Goal: Task Accomplishment & Management: Manage account settings

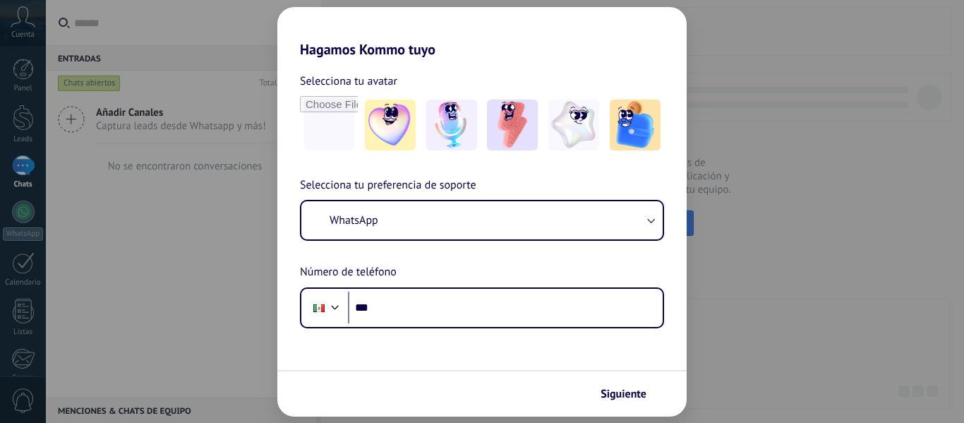
click at [855, 420] on div "Hagamos Kommo tuyo Selecciona tu avatar Selecciona tu preferencia de soporte Wh…" at bounding box center [482, 211] width 964 height 423
click at [807, 337] on div "Hagamos Kommo tuyo Selecciona tu avatar Selecciona tu preferencia de soporte Wh…" at bounding box center [482, 211] width 964 height 423
click at [481, 198] on div "Selecciona tu preferencia de soporte WhatsApp Número de teléfono Phone ***" at bounding box center [481, 252] width 409 height 152
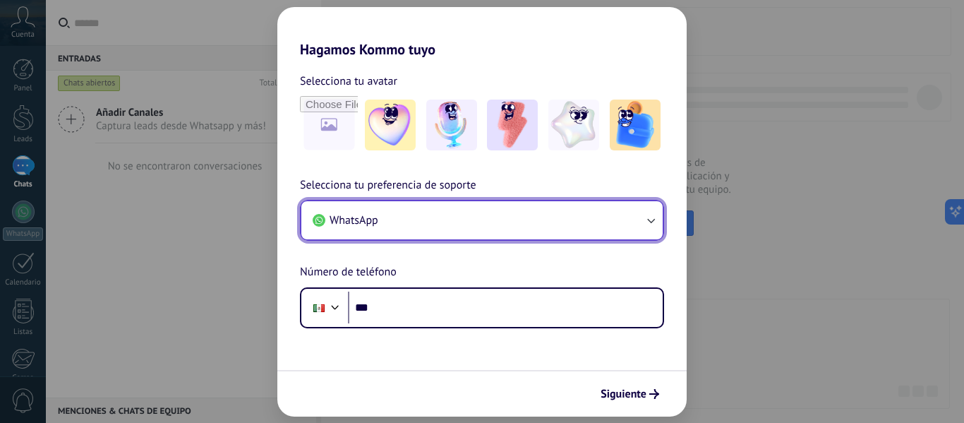
click at [491, 203] on button "WhatsApp" at bounding box center [481, 220] width 361 height 38
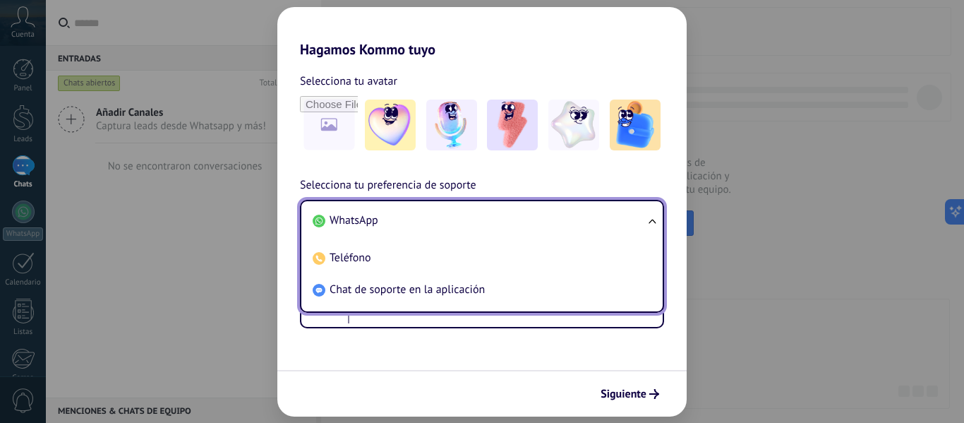
click at [678, 162] on div "Selecciona tu avatar Selecciona tu preferencia de soporte WhatsApp WhatsApp Tel…" at bounding box center [481, 193] width 409 height 270
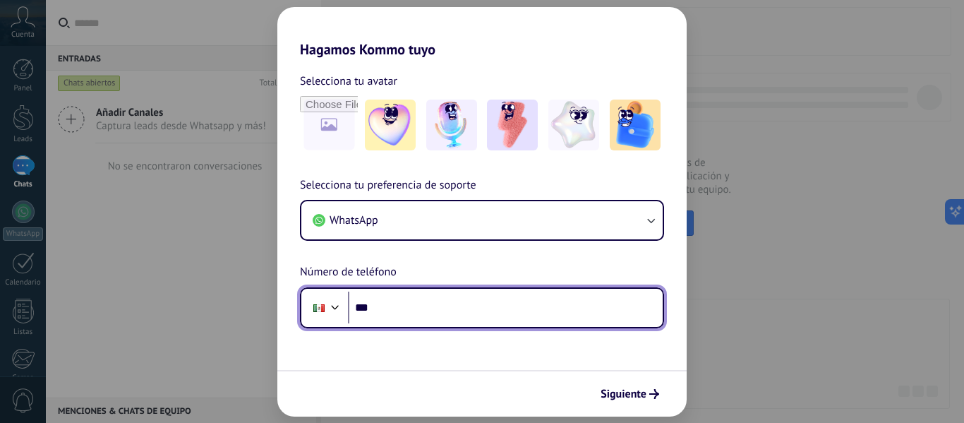
click at [446, 296] on input "***" at bounding box center [505, 307] width 315 height 32
type input "**"
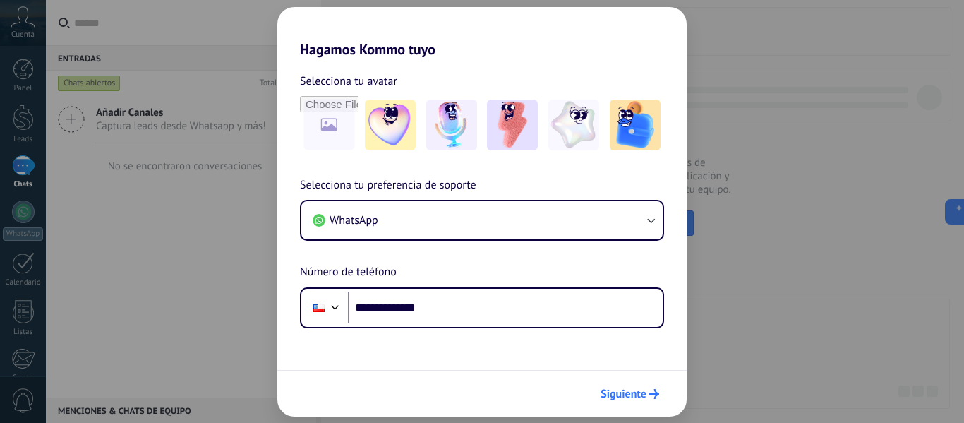
click at [649, 403] on button "Siguiente" at bounding box center [629, 394] width 71 height 24
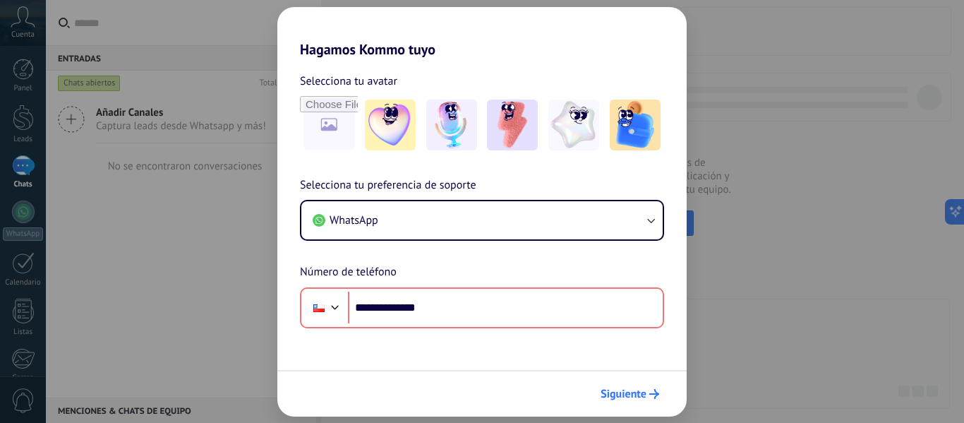
click at [634, 396] on span "Siguiente" at bounding box center [624, 394] width 46 height 10
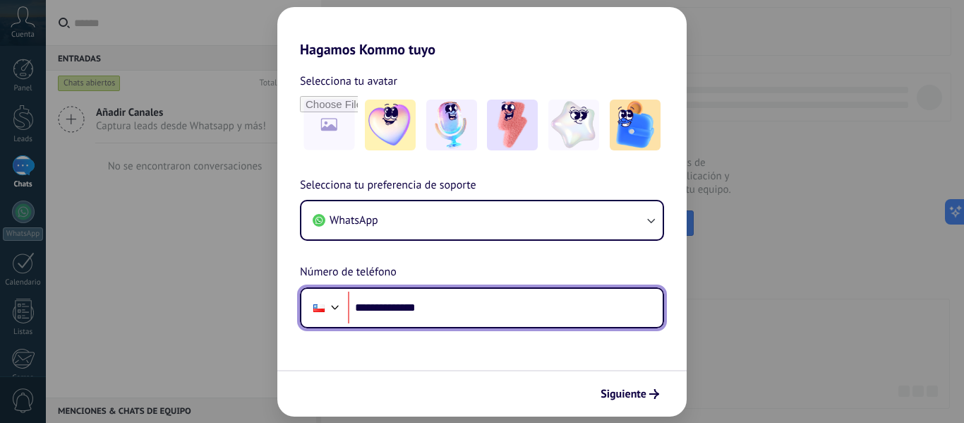
click at [330, 313] on div at bounding box center [335, 305] width 17 height 17
click at [372, 306] on input "**********" at bounding box center [505, 307] width 315 height 32
click at [373, 305] on input "**********" at bounding box center [505, 307] width 315 height 32
type input "**********"
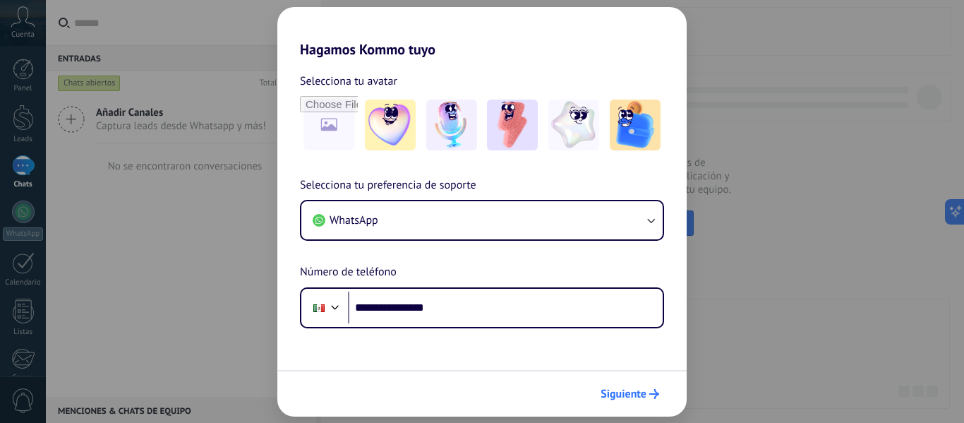
click at [629, 389] on span "Siguiente" at bounding box center [624, 394] width 46 height 10
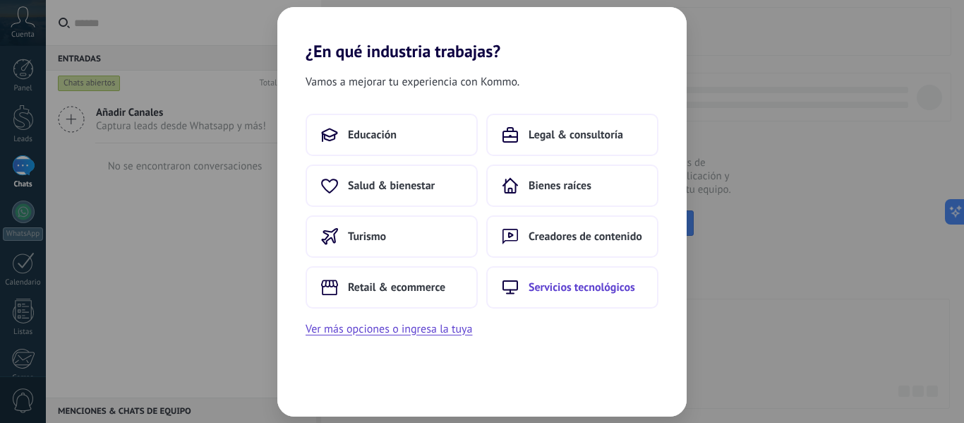
click at [570, 289] on span "Servicios tecnológicos" at bounding box center [582, 287] width 107 height 14
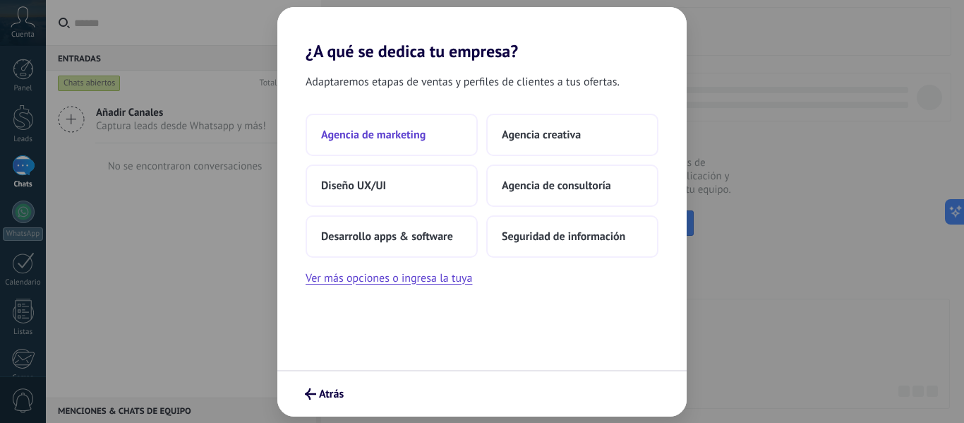
click at [416, 133] on span "Agencia de marketing" at bounding box center [373, 135] width 104 height 14
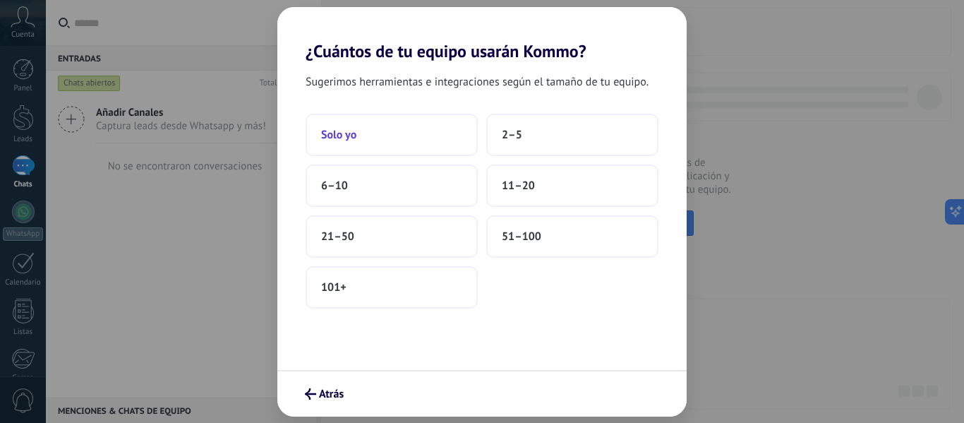
click at [447, 131] on button "Solo yo" at bounding box center [392, 135] width 172 height 42
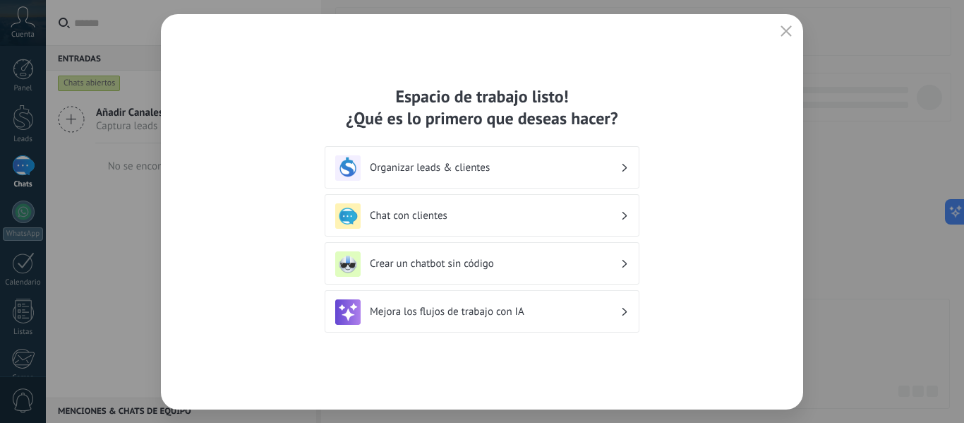
click at [587, 164] on h3 "Organizar leads & clientes" at bounding box center [495, 167] width 251 height 13
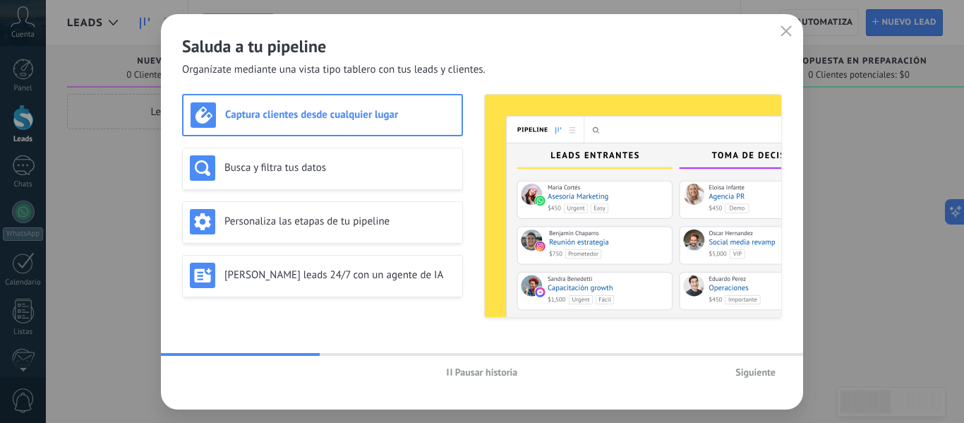
click at [587, 164] on img at bounding box center [633, 206] width 296 height 222
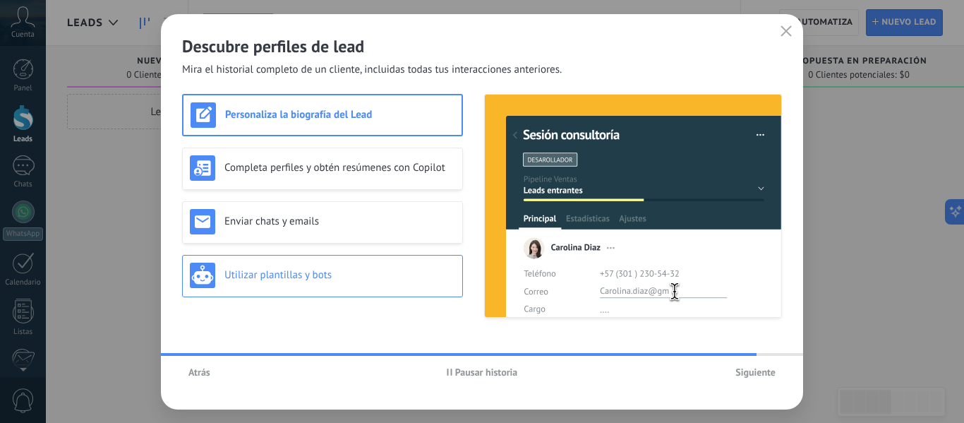
click at [350, 267] on div "Utilizar plantillas y bots" at bounding box center [322, 275] width 265 height 25
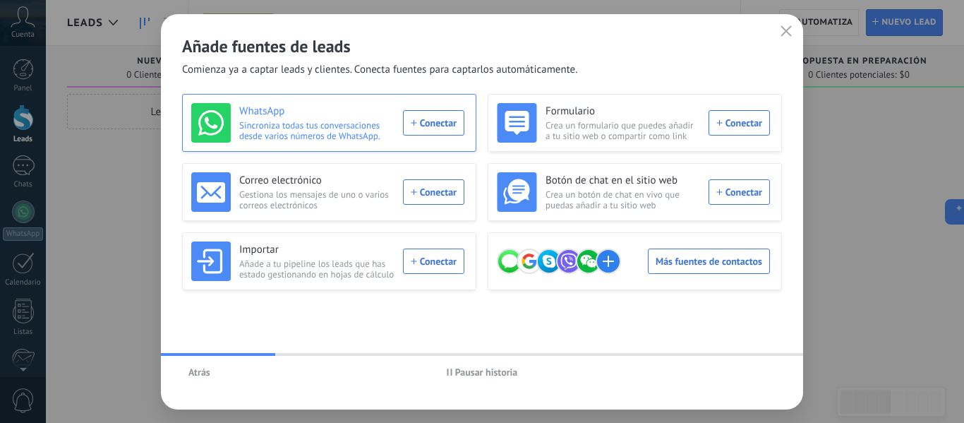
click at [450, 122] on div "WhatsApp Sincroniza todas tus conversaciones desde varios números de WhatsApp. …" at bounding box center [327, 123] width 273 height 40
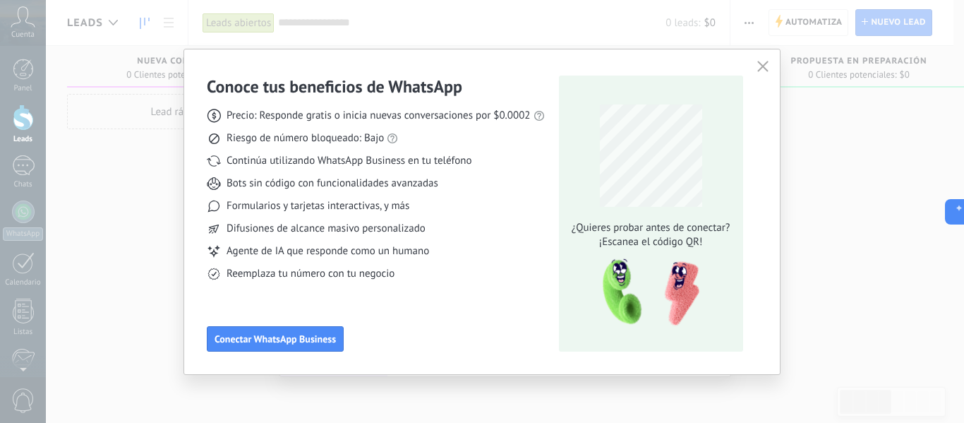
click at [769, 65] on button "button" at bounding box center [763, 67] width 18 height 20
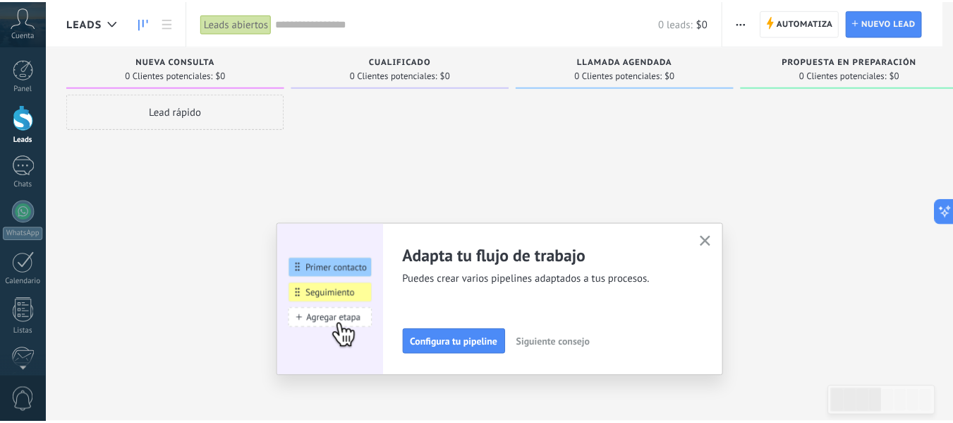
scroll to position [164, 0]
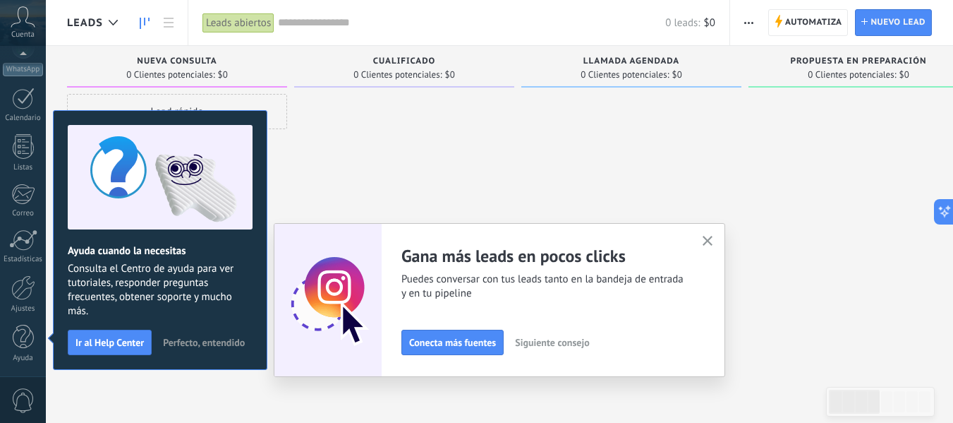
click at [710, 237] on icon "button" at bounding box center [708, 241] width 11 height 11
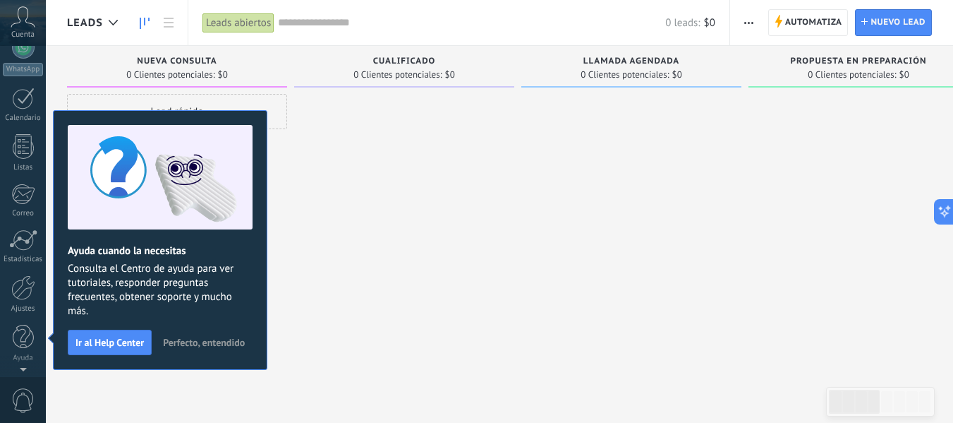
scroll to position [0, 0]
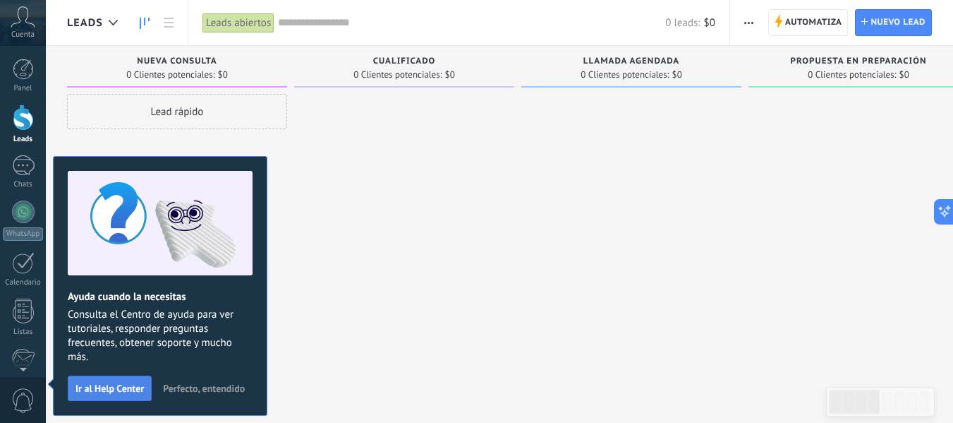
click at [104, 391] on span "Ir al Help Center" at bounding box center [110, 388] width 68 height 10
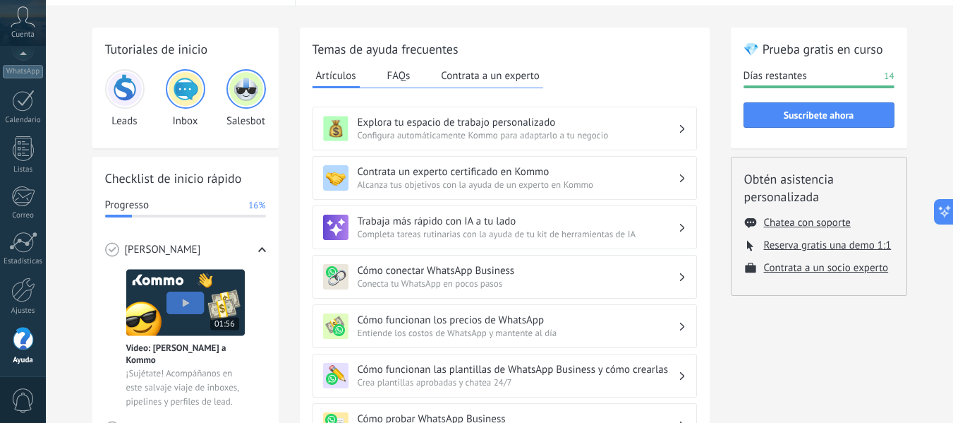
scroll to position [164, 0]
click at [128, 97] on img at bounding box center [125, 89] width 34 height 34
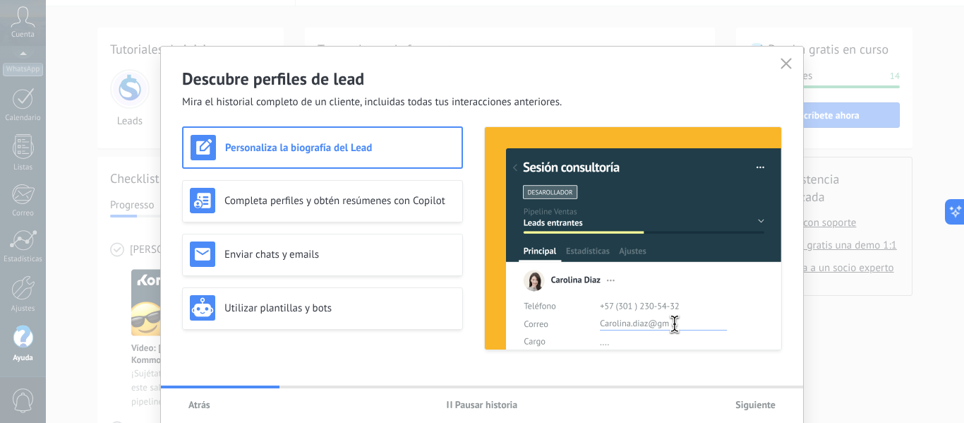
click at [783, 54] on div "Descubre perfiles de lead Mira el historial completo de un cliente, incluidas t…" at bounding box center [482, 244] width 642 height 395
click at [777, 61] on button "button" at bounding box center [786, 64] width 18 height 20
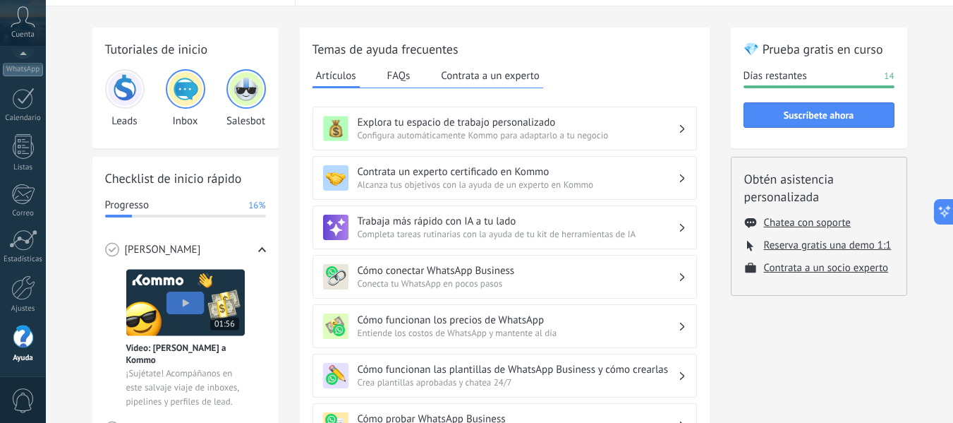
click at [687, 174] on div "Contrata un experto certificado en Kommo Alcanza tus objetivos con la ayuda de …" at bounding box center [505, 178] width 385 height 44
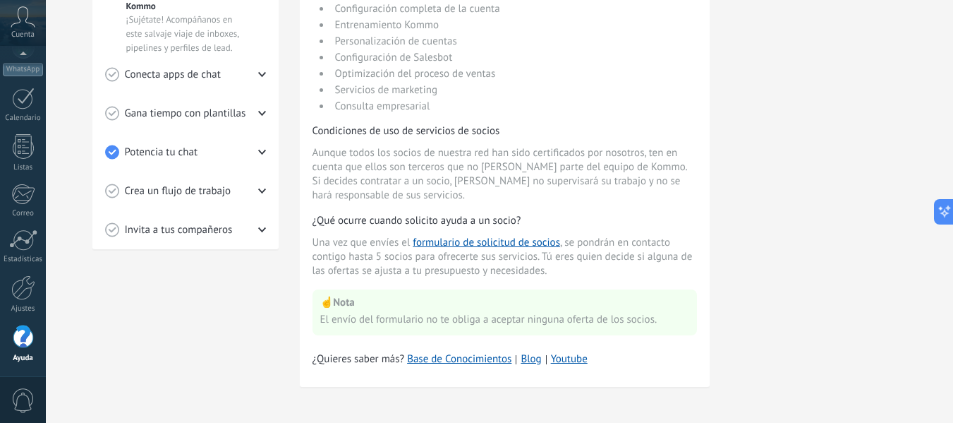
scroll to position [397, 0]
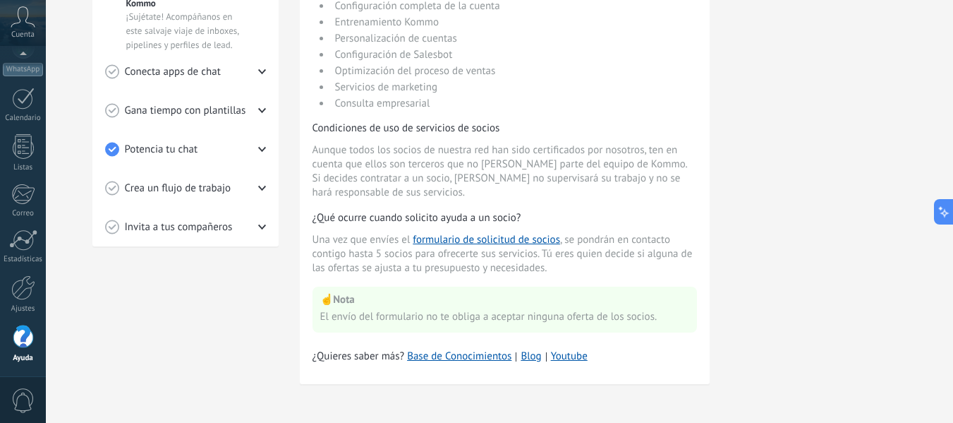
drag, startPoint x: 950, startPoint y: 201, endPoint x: 960, endPoint y: 284, distance: 83.9
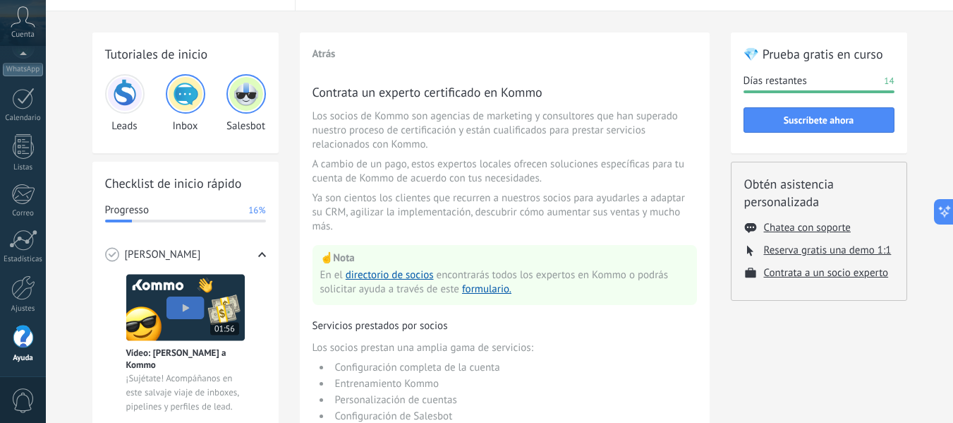
scroll to position [47, 0]
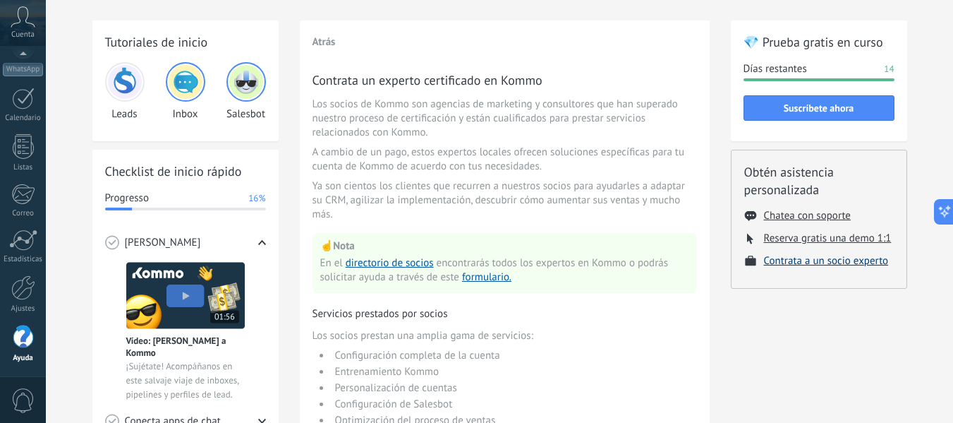
click at [797, 261] on button "Contrata a un socio experto" at bounding box center [826, 260] width 125 height 13
click at [843, 261] on button "Contrata a un socio experto" at bounding box center [826, 260] width 125 height 13
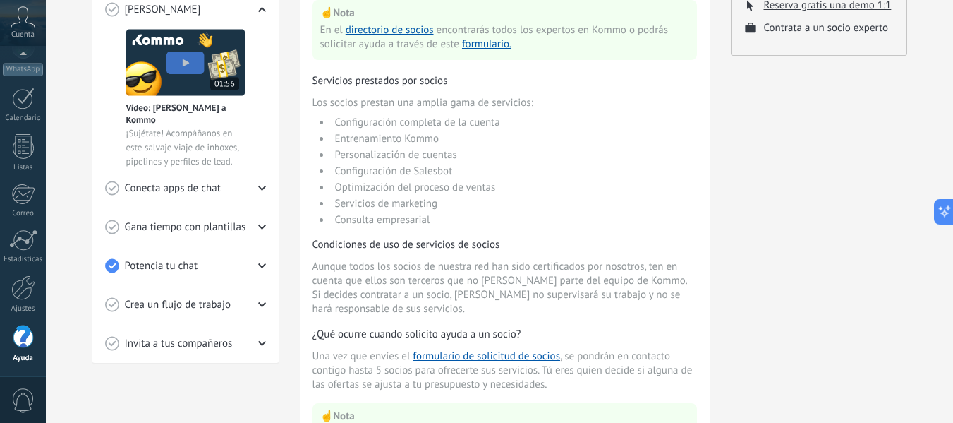
scroll to position [397, 0]
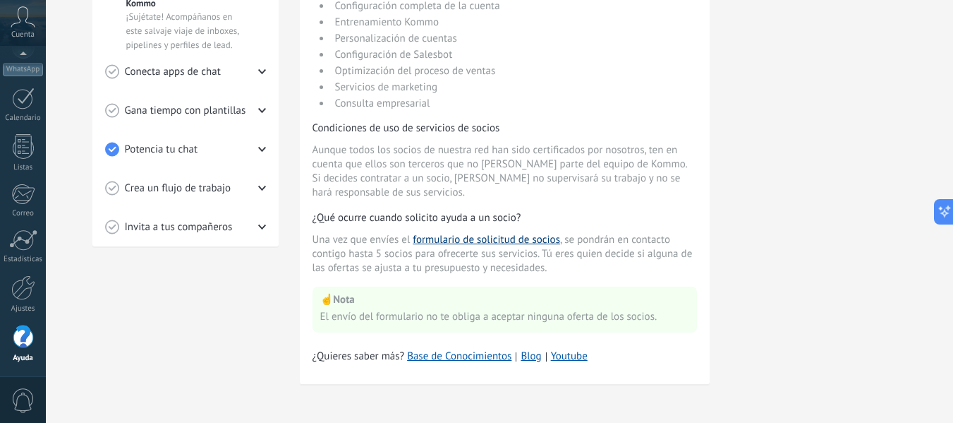
click at [499, 243] on button "formulario de solicitud de socios" at bounding box center [486, 240] width 147 height 14
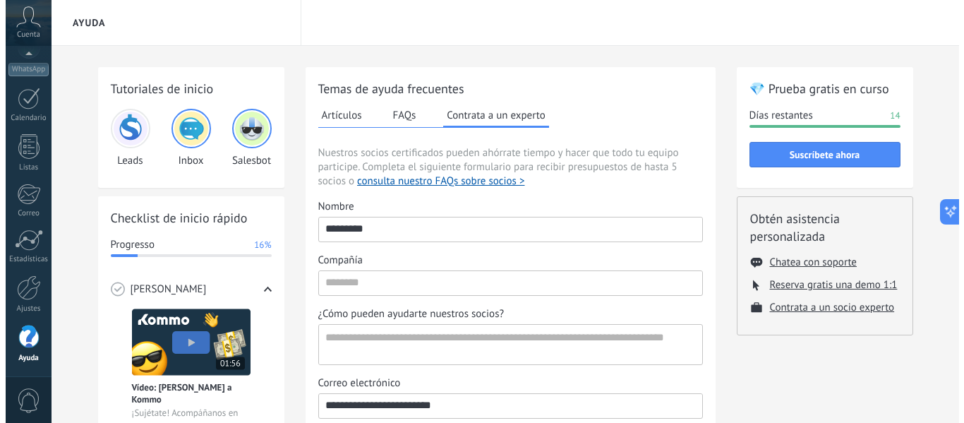
scroll to position [158, 0]
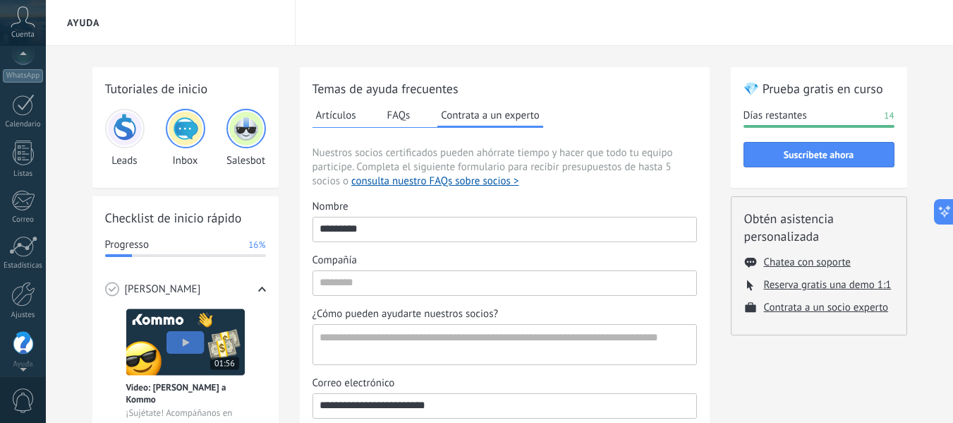
click at [26, 19] on icon at bounding box center [23, 16] width 25 height 21
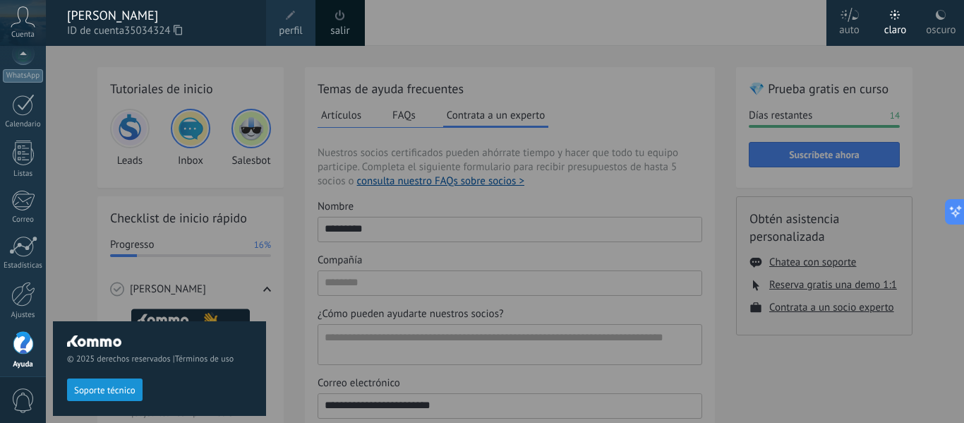
scroll to position [164, 0]
click at [112, 387] on span "Soporte técnico" at bounding box center [104, 390] width 61 height 10
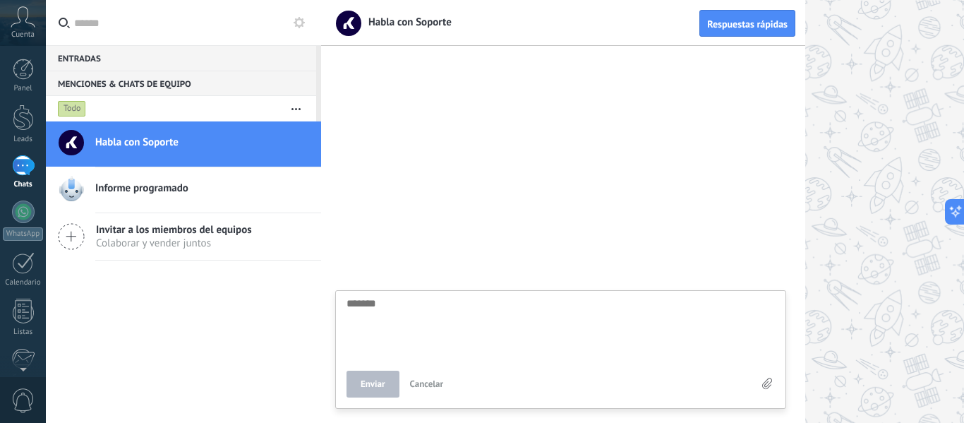
click at [410, 341] on textarea at bounding box center [561, 327] width 428 height 58
type textarea "*"
type textarea "**"
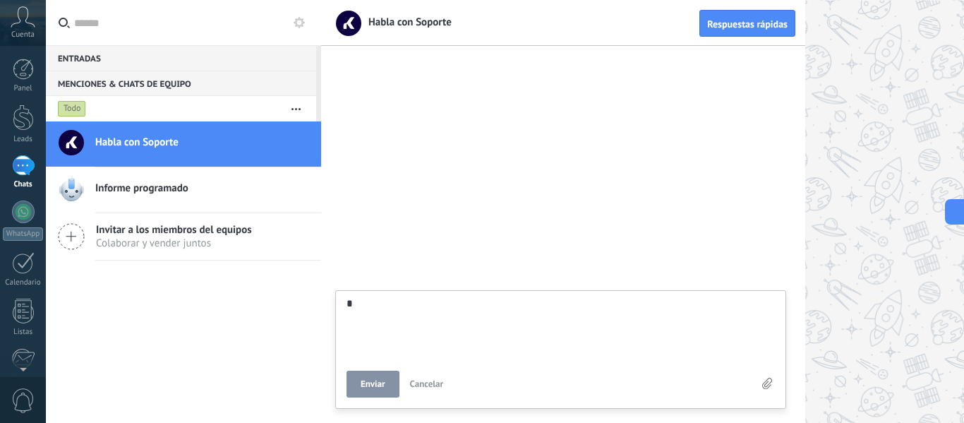
type textarea "**"
type textarea "***"
type textarea "****"
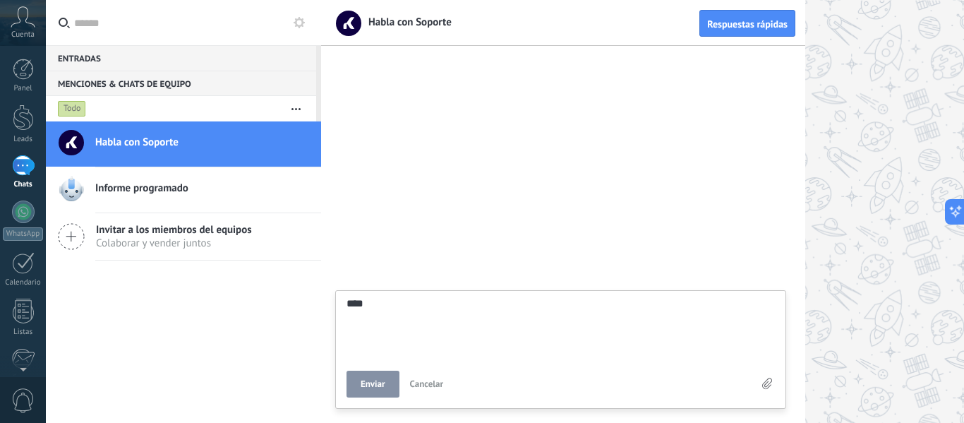
type textarea "*****"
type textarea "******"
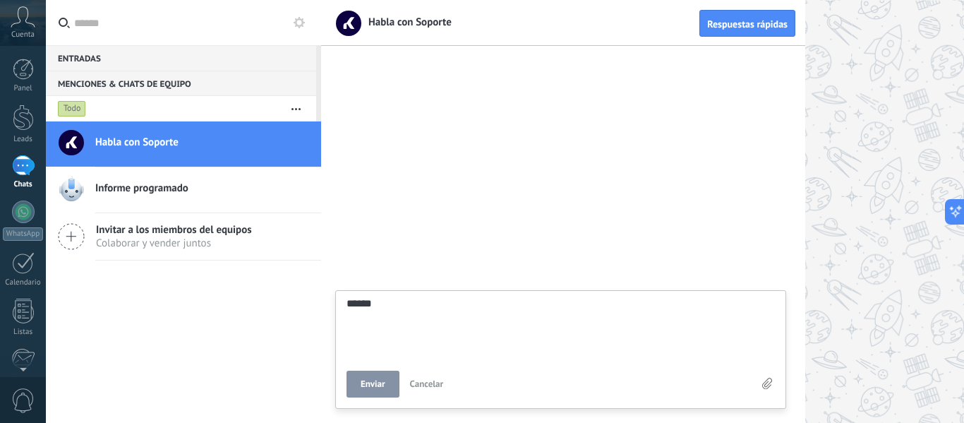
type textarea "******"
type textarea "********"
type textarea "*********"
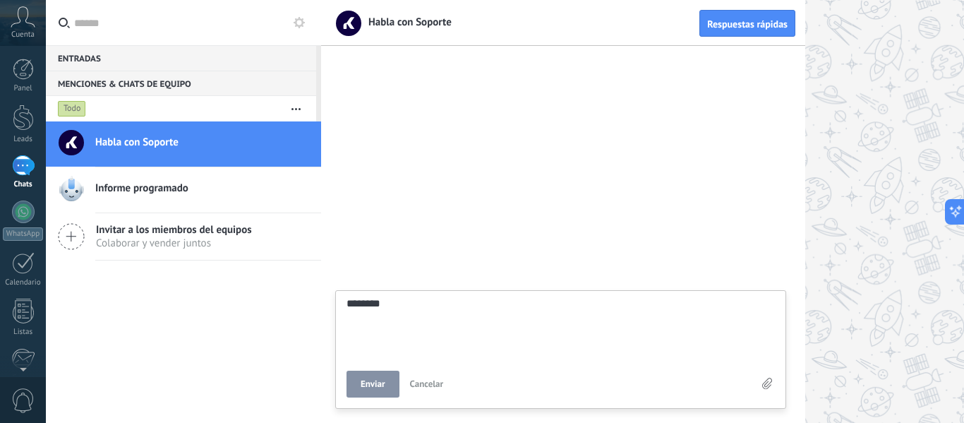
type textarea "*********"
type textarea "**********"
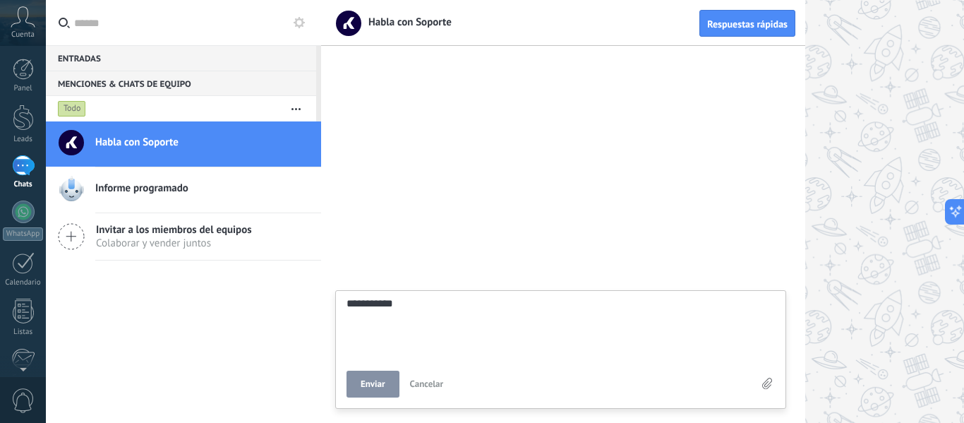
type textarea "**********"
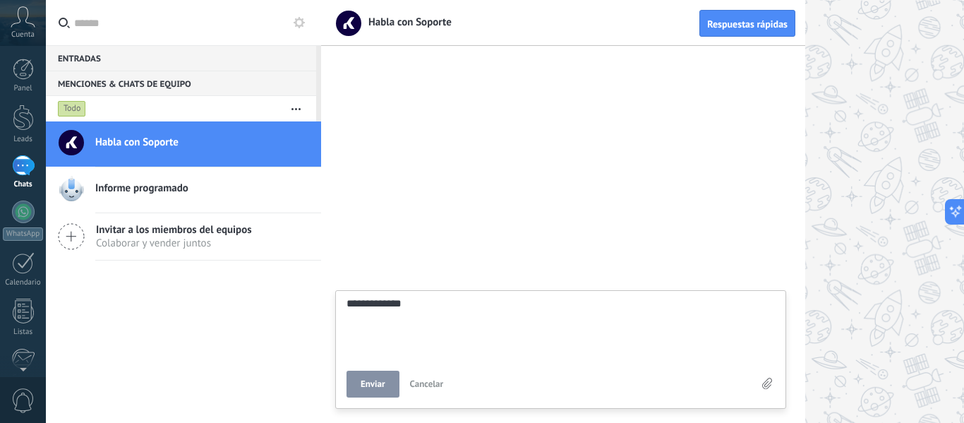
type textarea "**********"
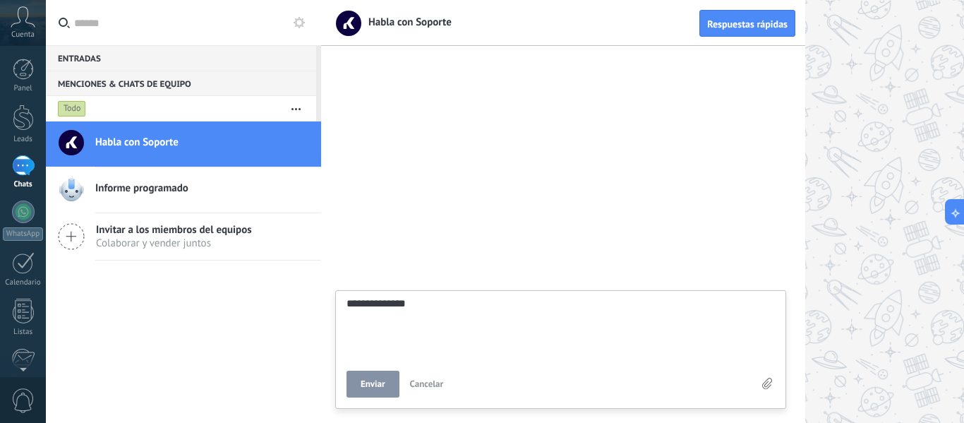
type textarea "**********"
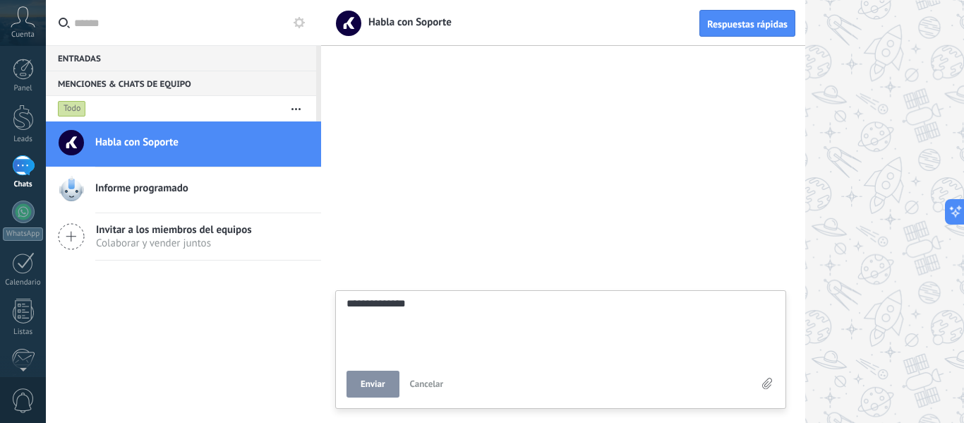
type textarea "**********"
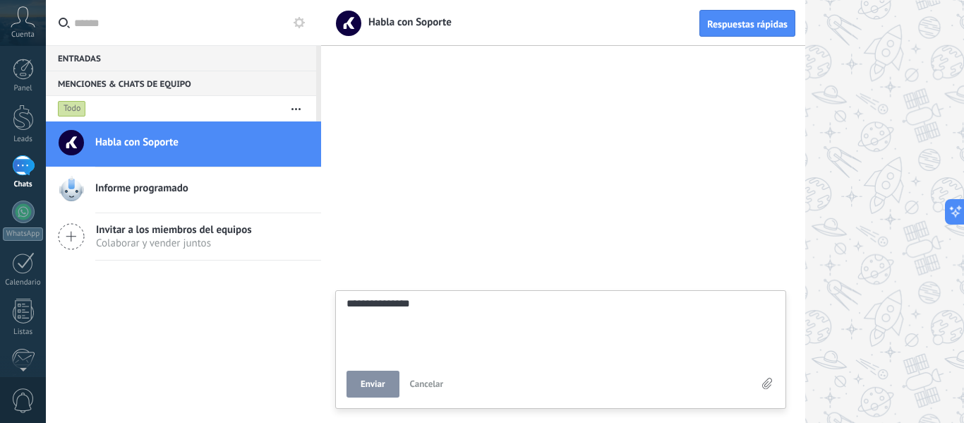
type textarea "**********"
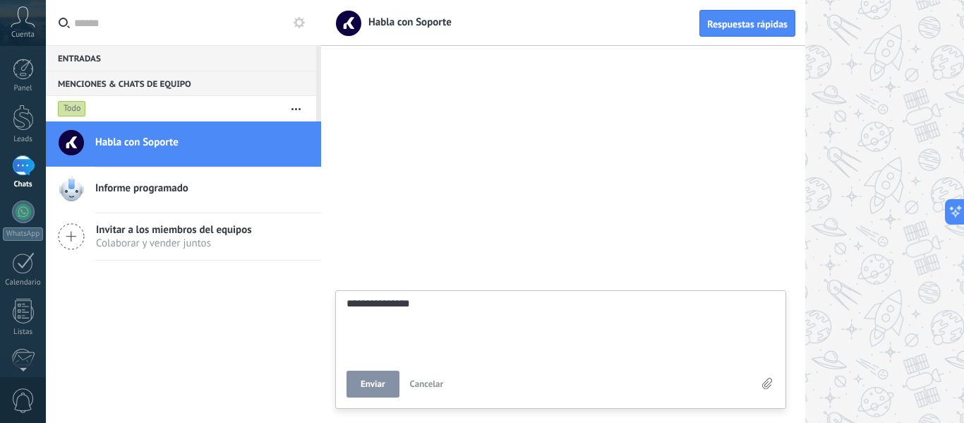
type textarea "**********"
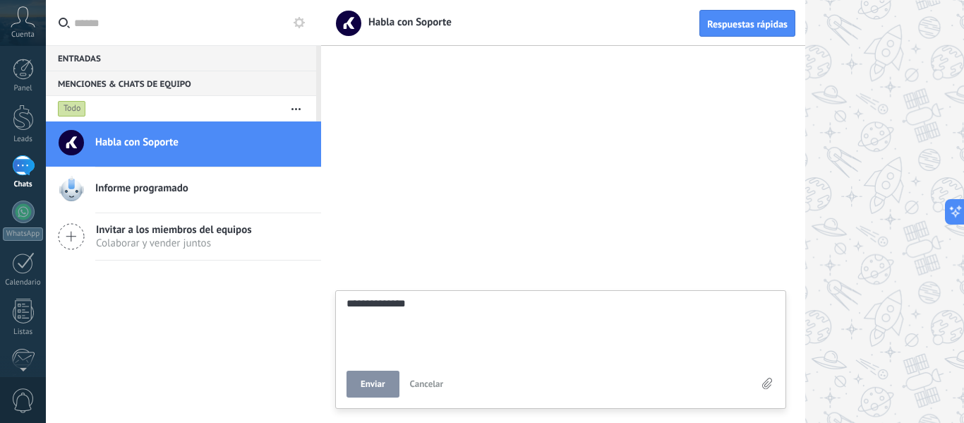
type textarea "**********"
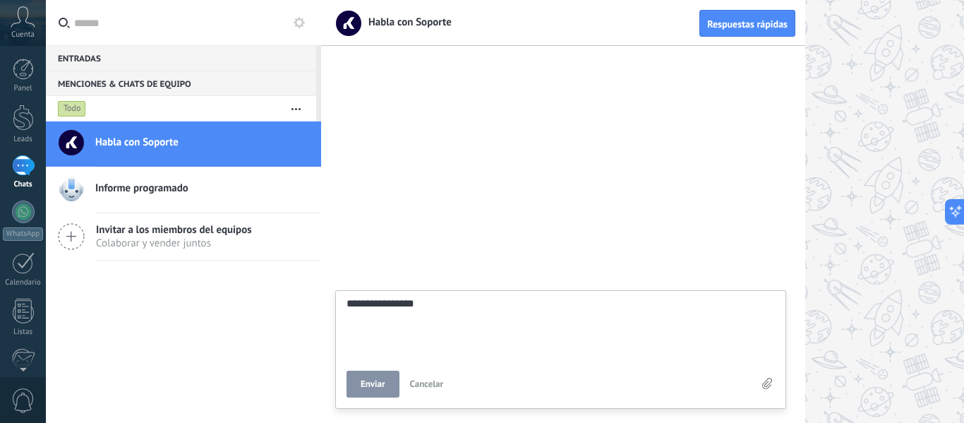
type textarea "**********"
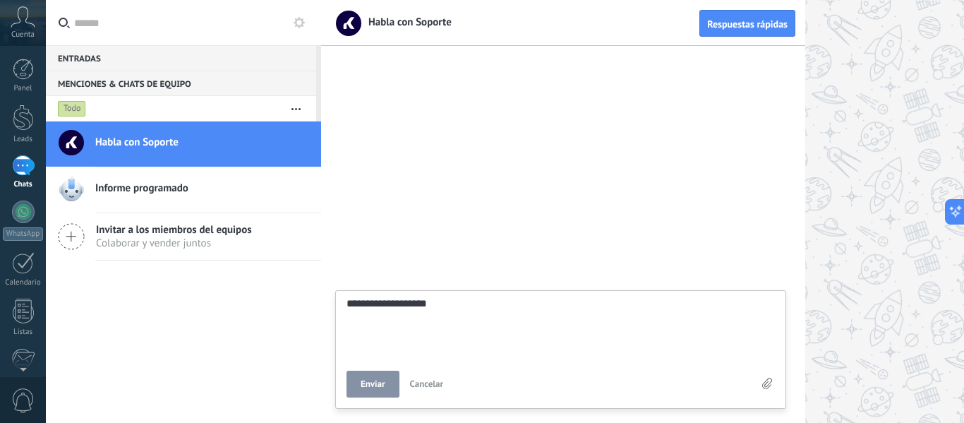
type textarea "**********"
click at [371, 383] on span "Enviar" at bounding box center [373, 384] width 25 height 10
type textarea "*******"
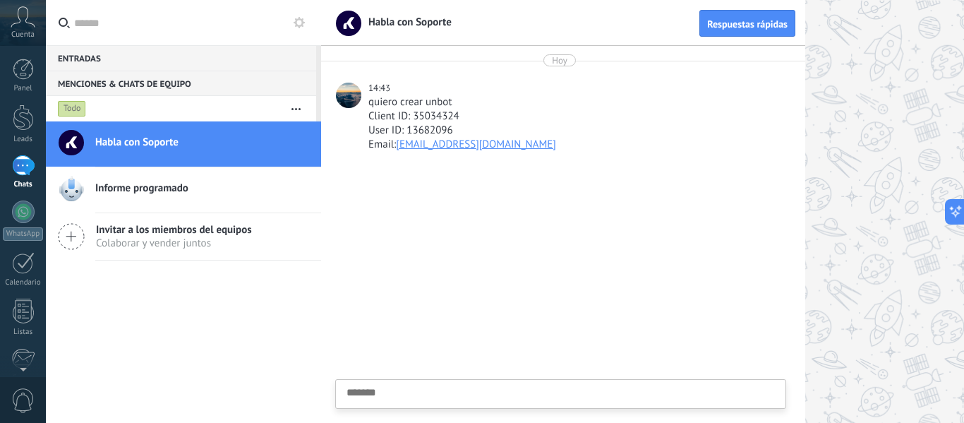
scroll to position [13, 0]
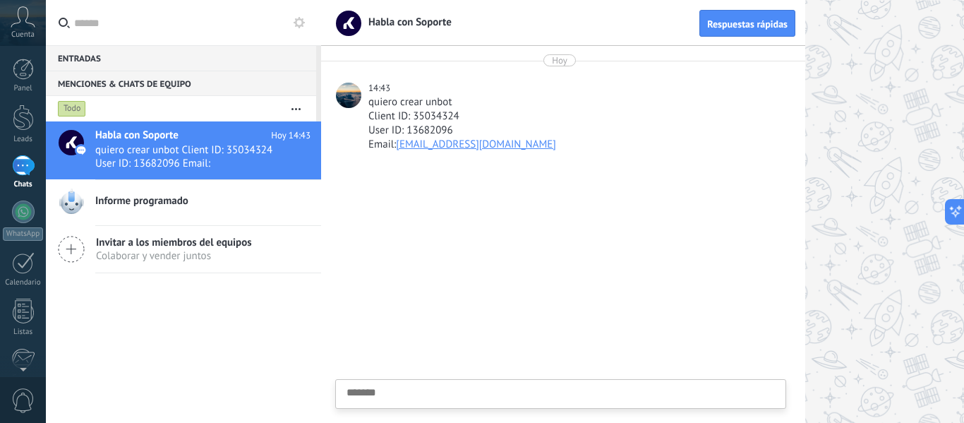
click at [25, 168] on div at bounding box center [23, 165] width 23 height 20
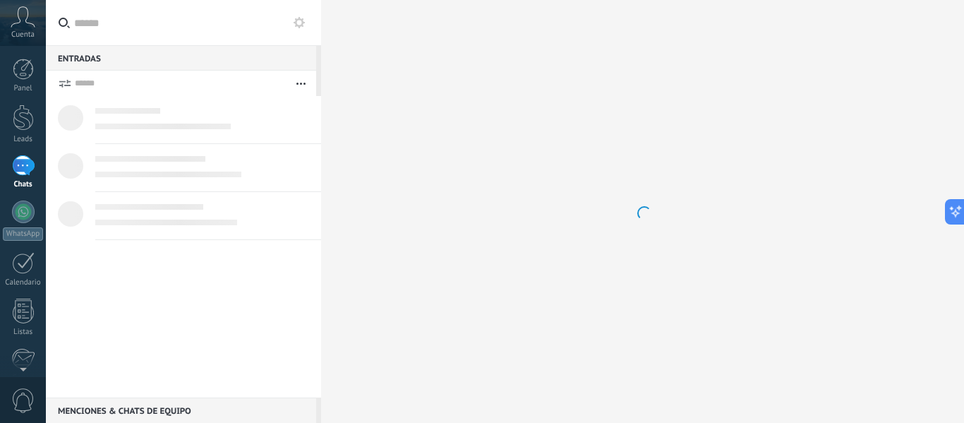
click at [25, 168] on div at bounding box center [23, 165] width 23 height 20
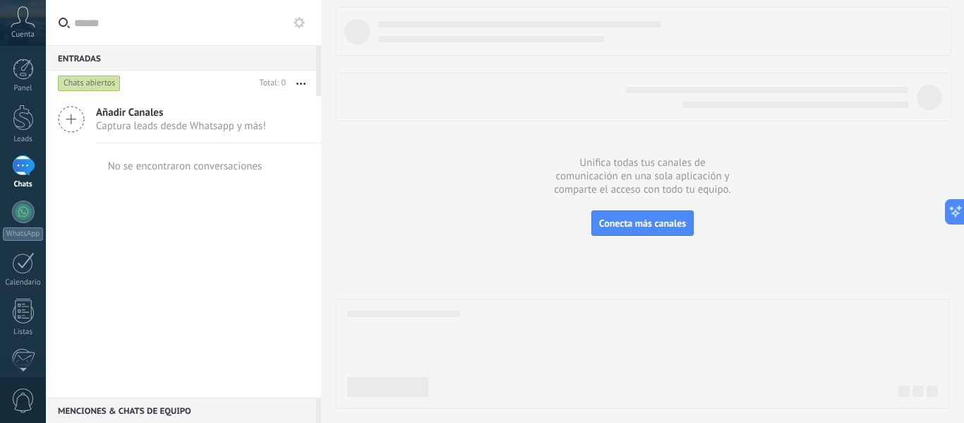
click at [301, 78] on button "button" at bounding box center [301, 83] width 30 height 25
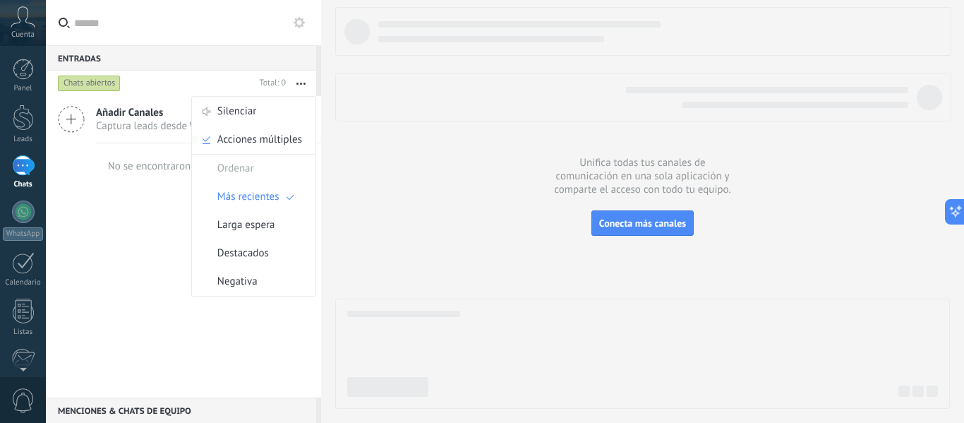
click at [137, 200] on div "Añadir Canales Captura leads desde Whatsapp y más! No se encontraron conversaci…" at bounding box center [183, 246] width 275 height 301
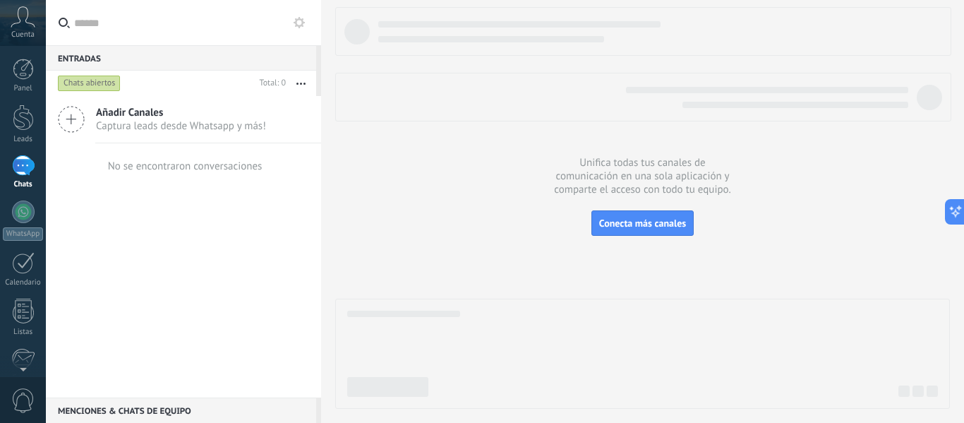
click at [30, 20] on icon at bounding box center [23, 16] width 25 height 21
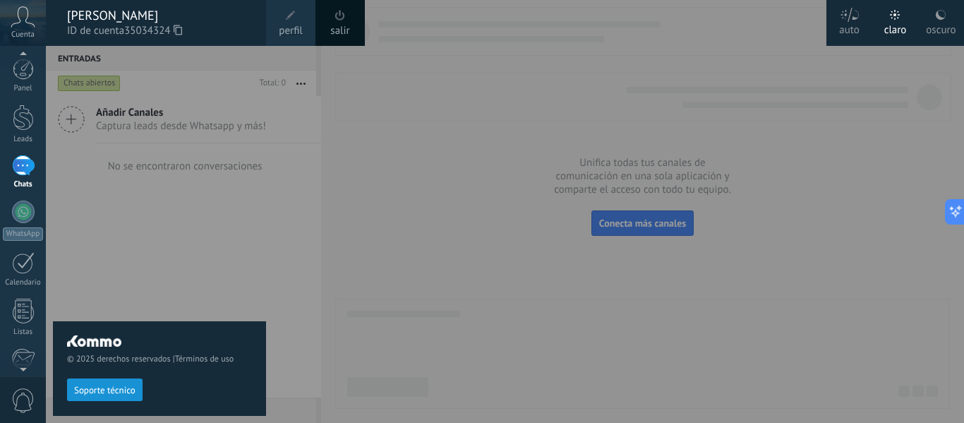
scroll to position [2, 0]
click at [25, 164] on div "1" at bounding box center [23, 163] width 23 height 20
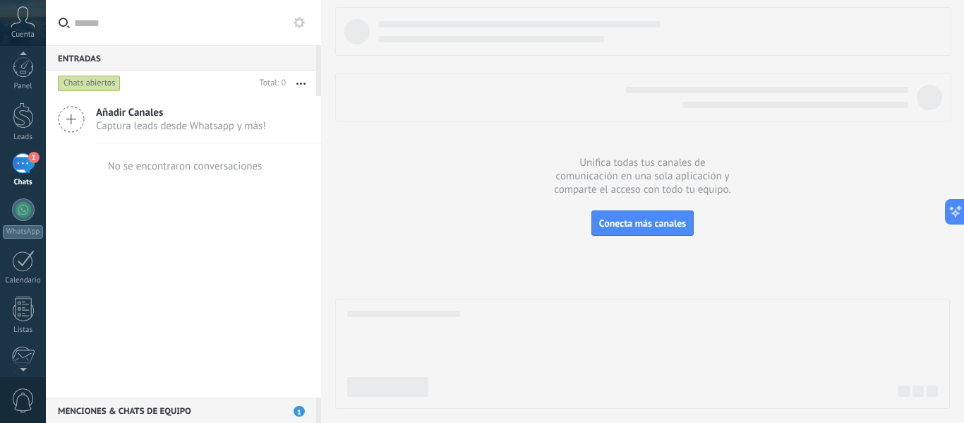
click at [25, 164] on div "1" at bounding box center [23, 163] width 23 height 20
click at [23, 207] on div at bounding box center [23, 209] width 23 height 23
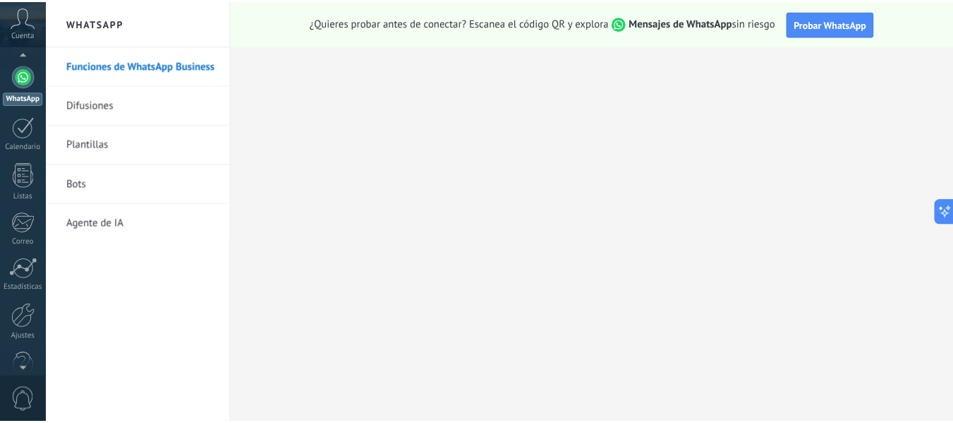
scroll to position [164, 0]
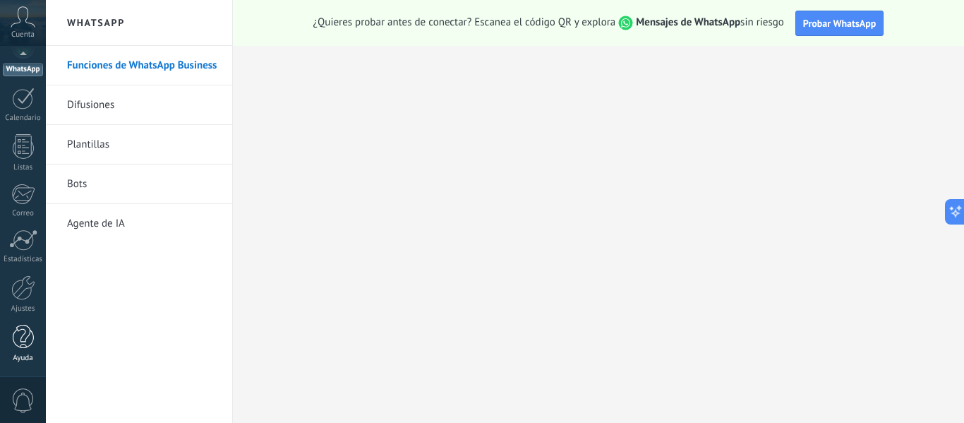
click at [22, 342] on div at bounding box center [23, 337] width 21 height 25
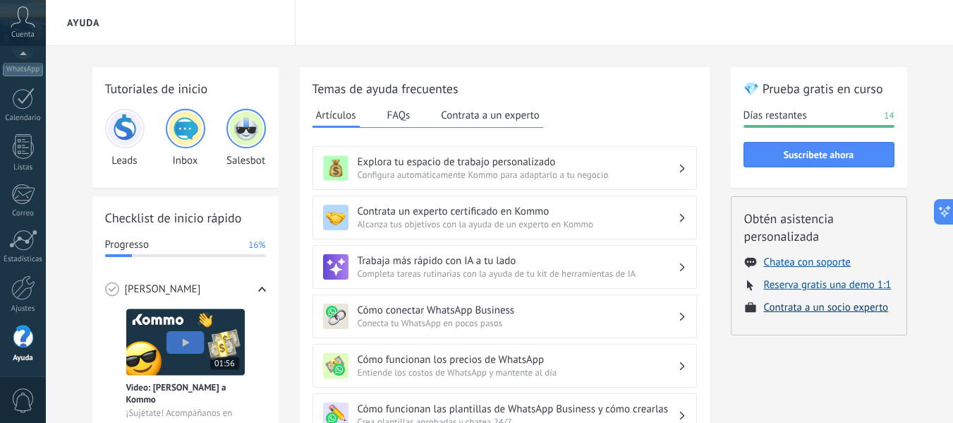
click at [850, 305] on button "Contrata a un socio experto" at bounding box center [826, 307] width 125 height 13
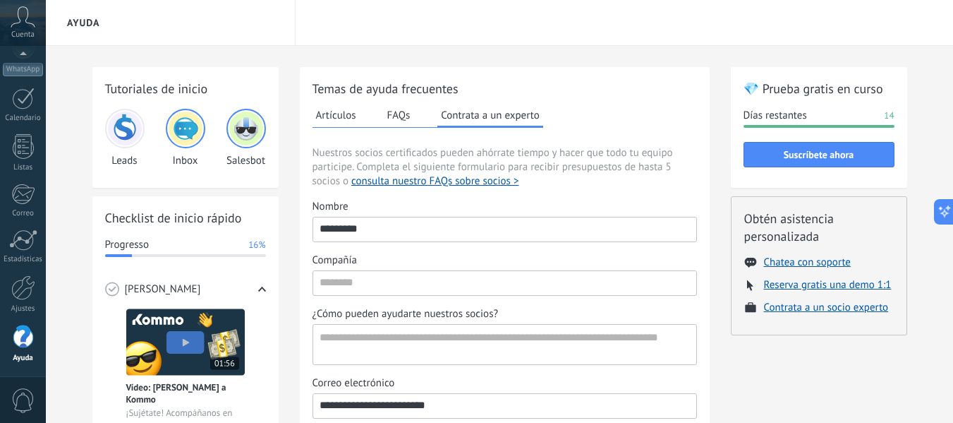
click at [558, 241] on div "*********" at bounding box center [505, 229] width 385 height 25
click at [558, 240] on input "*********" at bounding box center [504, 228] width 383 height 23
click at [558, 241] on div "*********" at bounding box center [505, 229] width 385 height 25
click at [558, 240] on input "*********" at bounding box center [504, 228] width 383 height 23
click at [544, 236] on input "*********" at bounding box center [504, 228] width 383 height 23
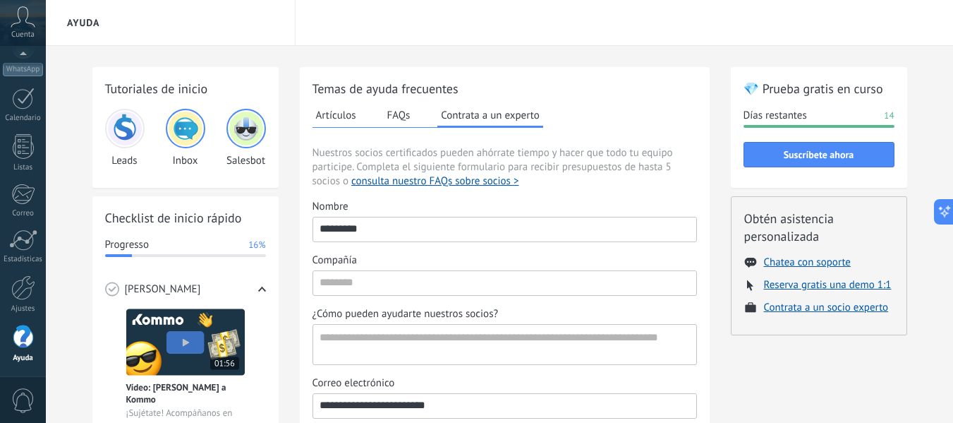
click at [544, 236] on input "*********" at bounding box center [504, 228] width 383 height 23
type input "*"
type input "**********"
click at [487, 290] on input "Compañía" at bounding box center [504, 282] width 383 height 23
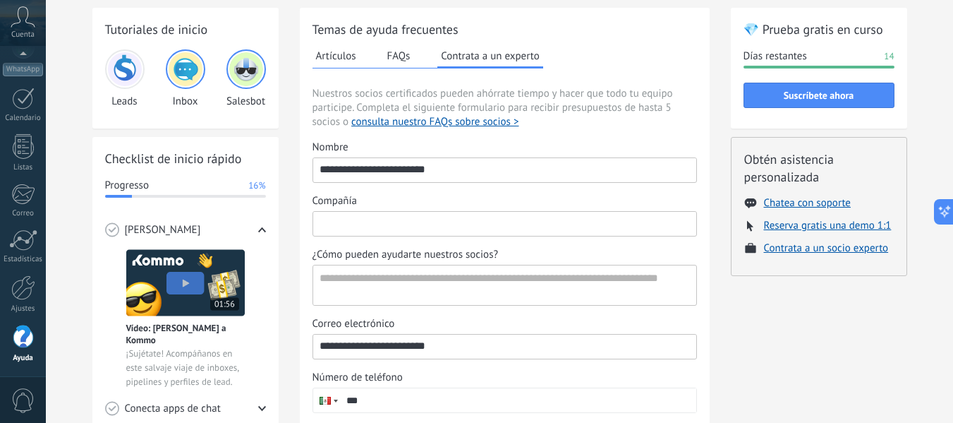
scroll to position [61, 0]
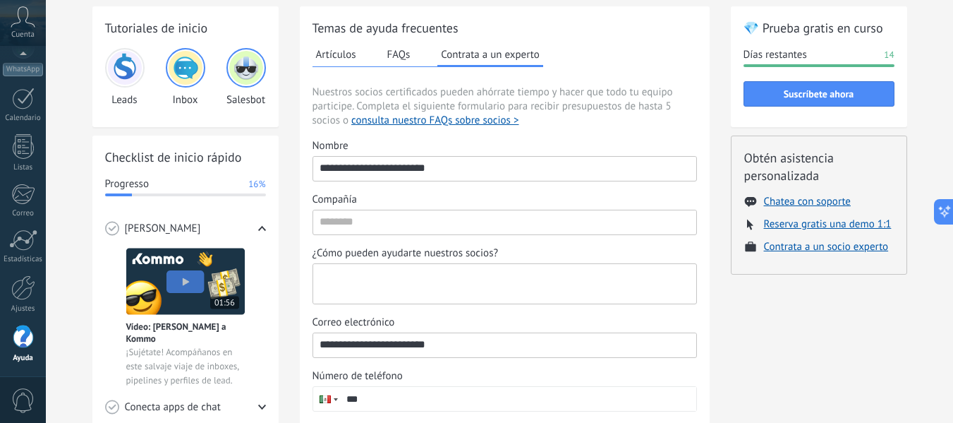
click at [560, 292] on textarea "¿Cómo pueden ayudarte nuestros socios?" at bounding box center [503, 284] width 380 height 40
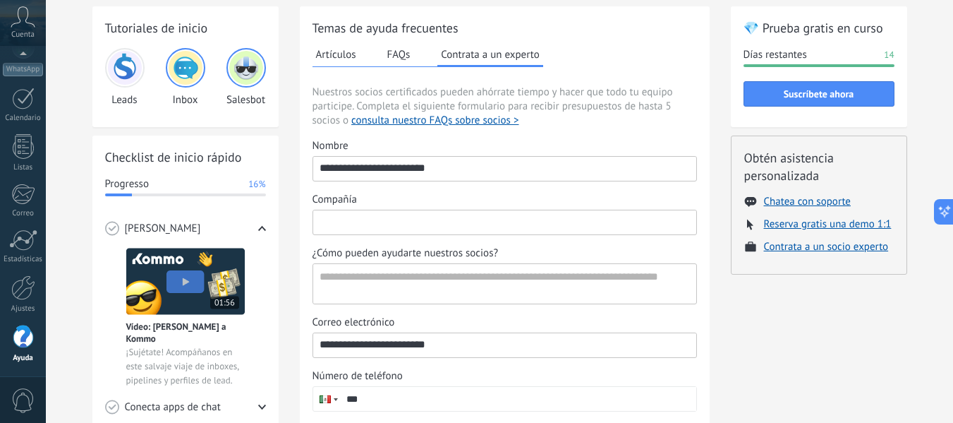
click at [575, 227] on input "Compañía" at bounding box center [504, 221] width 383 height 23
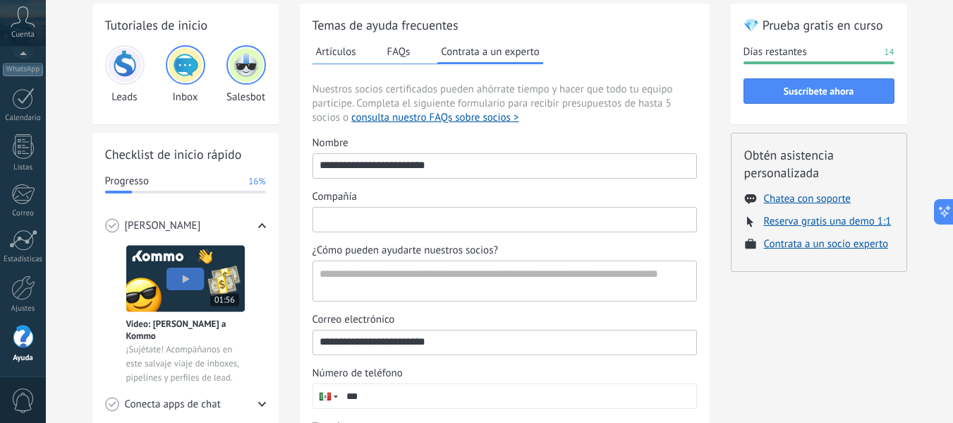
scroll to position [57, 0]
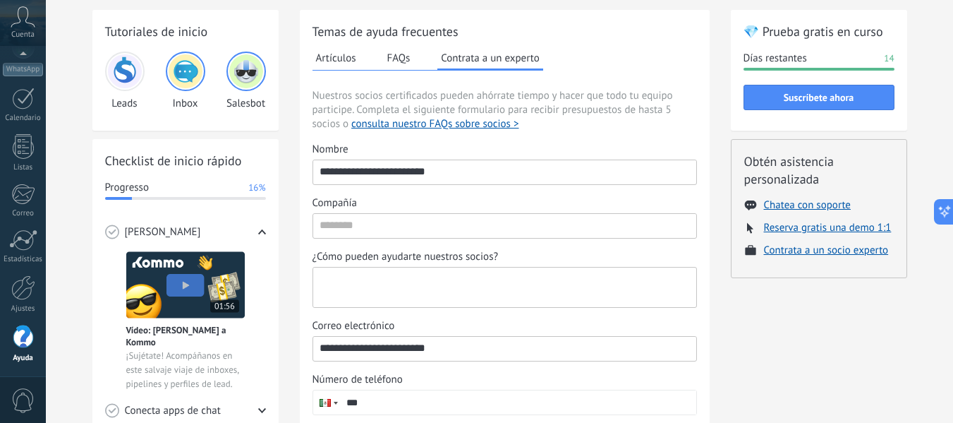
click at [406, 282] on textarea "¿Cómo pueden ayudarte nuestros socios?" at bounding box center [503, 287] width 380 height 40
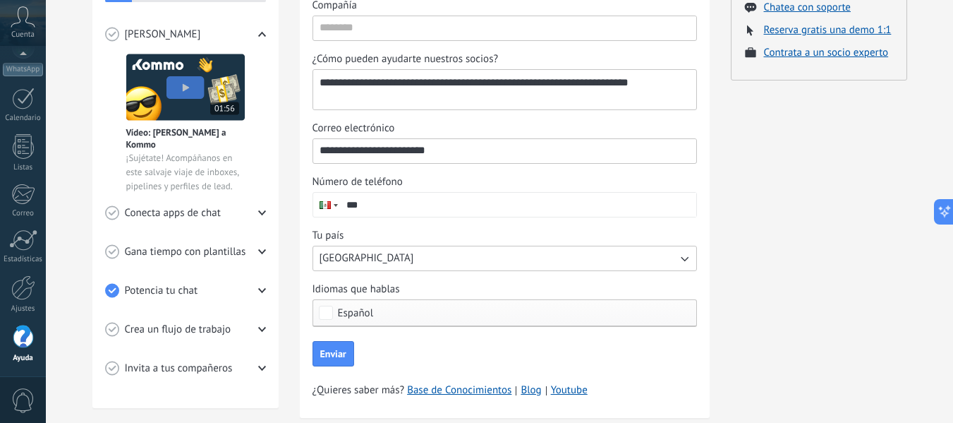
scroll to position [289, 0]
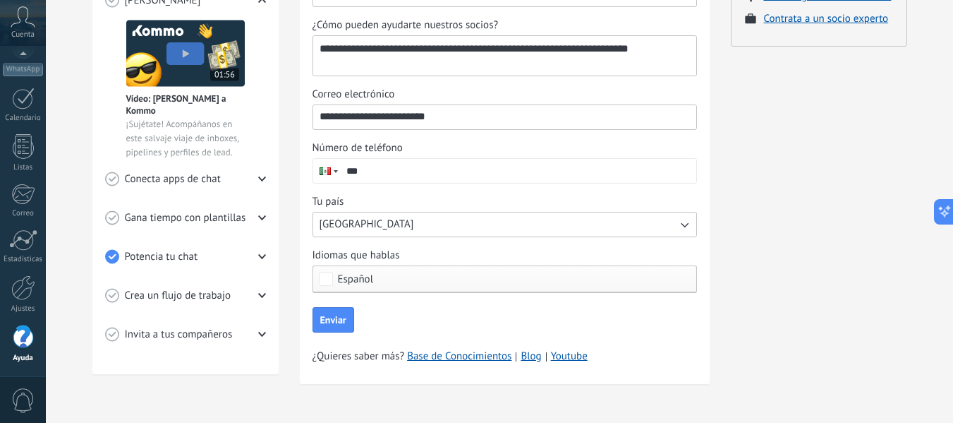
type textarea "**********"
click at [192, 301] on div "Crea un flujo de trabajo" at bounding box center [185, 295] width 161 height 39
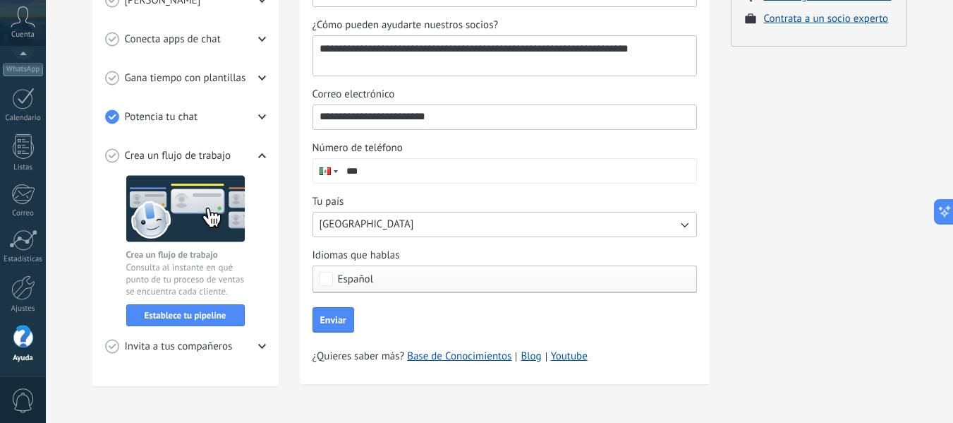
click at [573, 169] on input "***" at bounding box center [518, 171] width 356 height 24
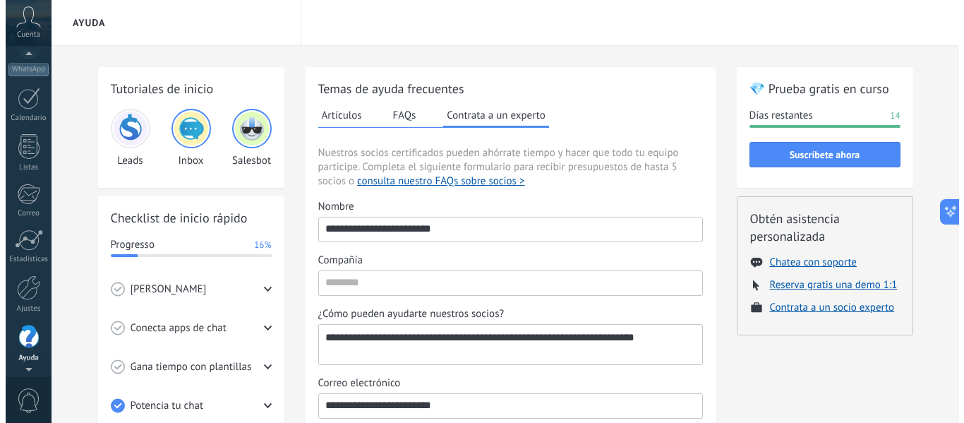
scroll to position [162, 0]
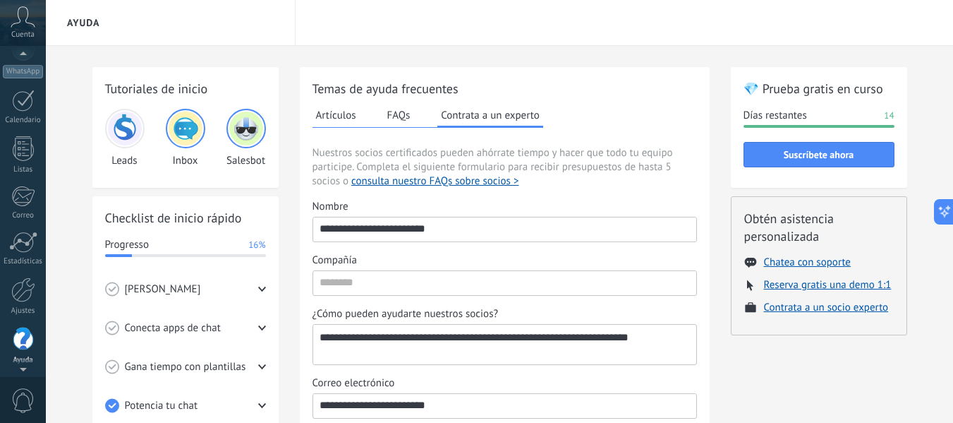
type input "******"
click at [29, 20] on icon at bounding box center [23, 16] width 25 height 21
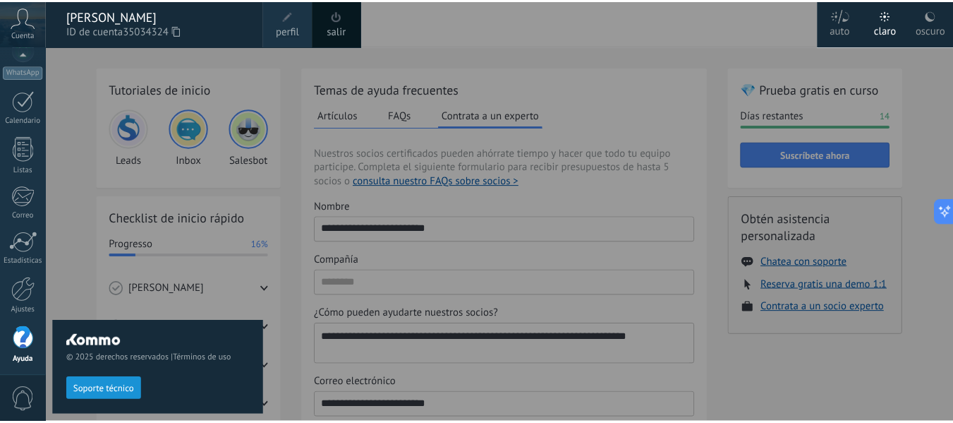
scroll to position [164, 0]
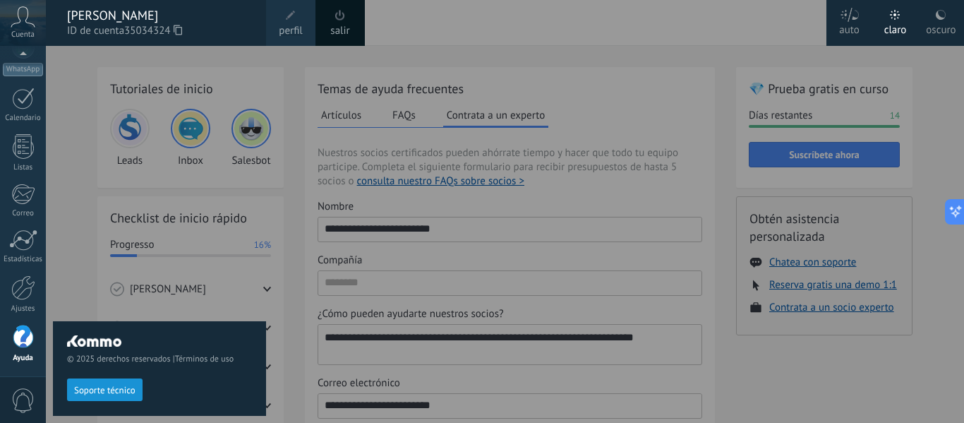
click at [29, 35] on span "Cuenta" at bounding box center [22, 34] width 23 height 9
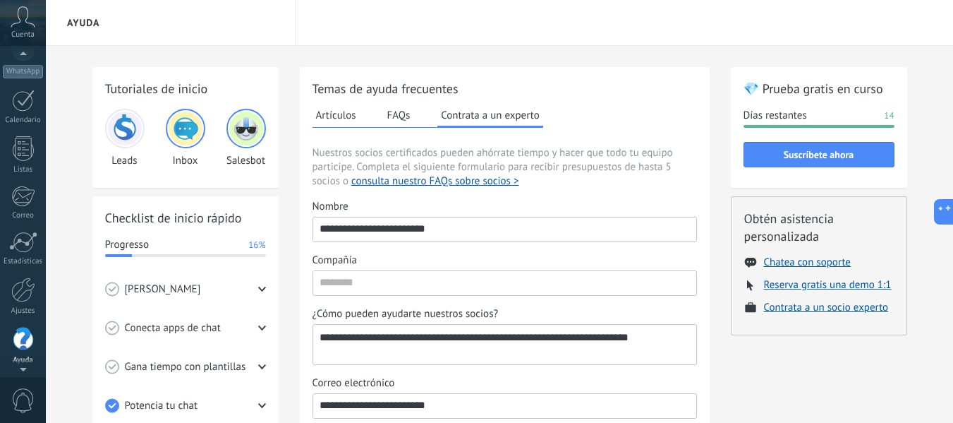
scroll to position [137, 0]
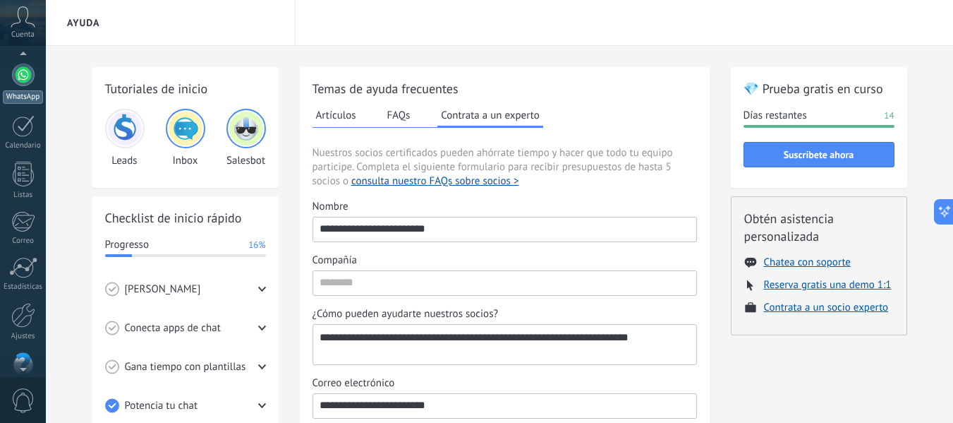
click at [14, 67] on div at bounding box center [23, 75] width 23 height 23
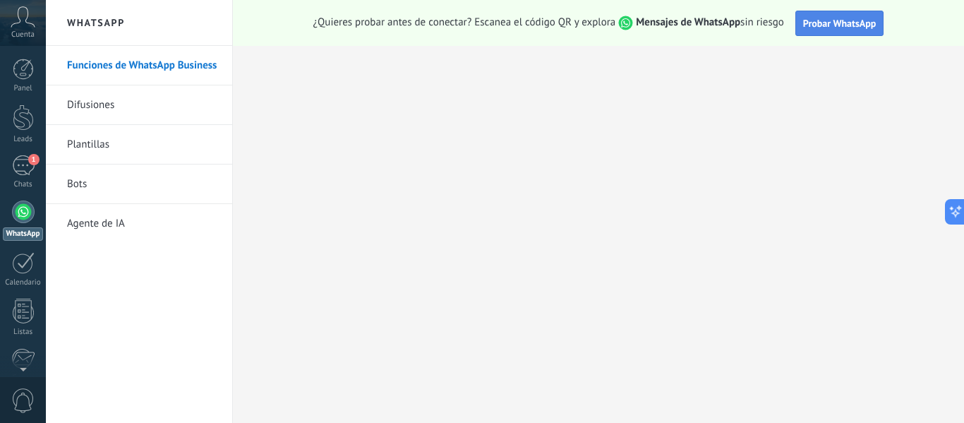
click at [833, 27] on span "Probar WhatsApp" at bounding box center [839, 23] width 73 height 13
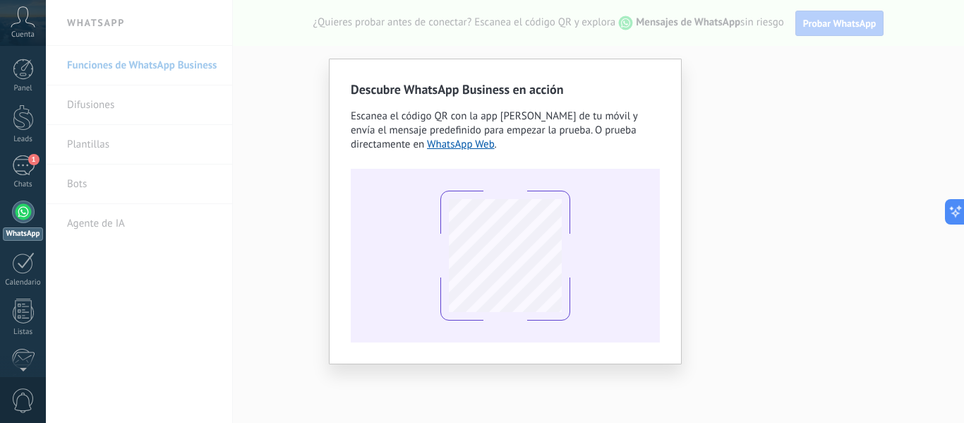
click at [563, 223] on div at bounding box center [505, 256] width 130 height 130
click at [776, 46] on div "Descubre WhatsApp Business en acción Escanea el código QR con la app [PERSON_NA…" at bounding box center [505, 211] width 918 height 423
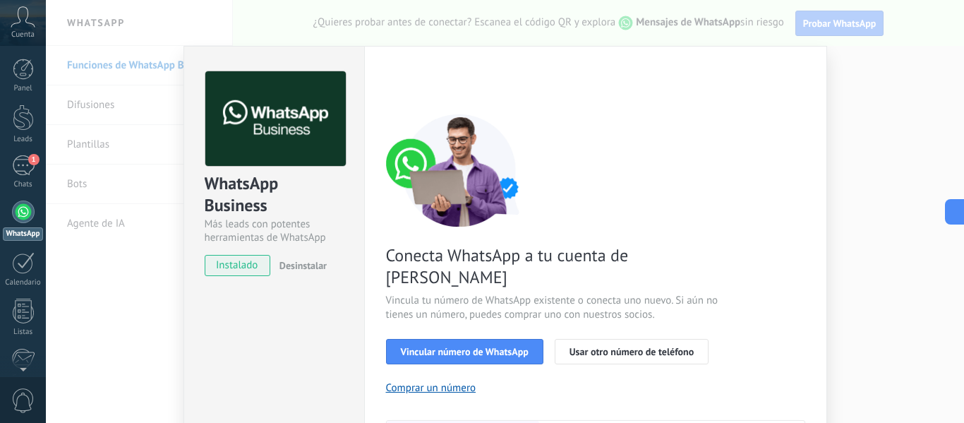
scroll to position [150, 0]
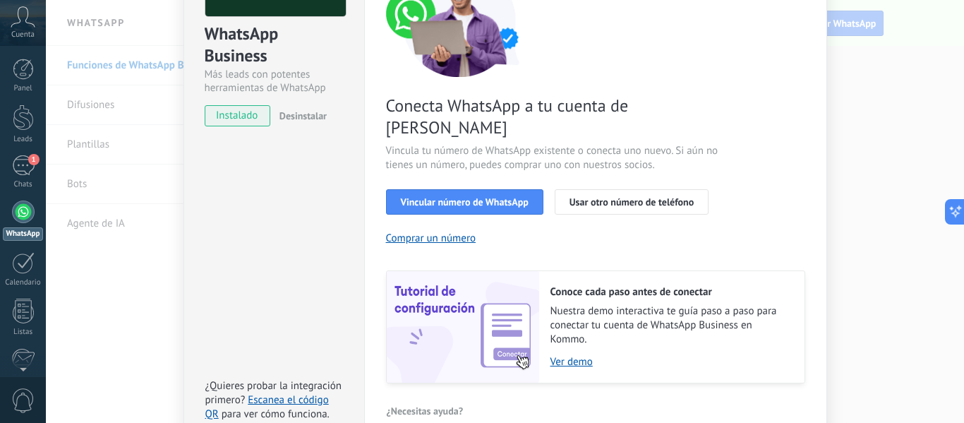
click at [572, 320] on span "Nuestra demo interactiva te guía paso a paso para conectar tu cuenta de WhatsAp…" at bounding box center [670, 325] width 240 height 42
click at [570, 355] on link "Ver demo" at bounding box center [670, 361] width 240 height 13
click at [475, 197] on span "Vincular número de WhatsApp" at bounding box center [465, 202] width 128 height 10
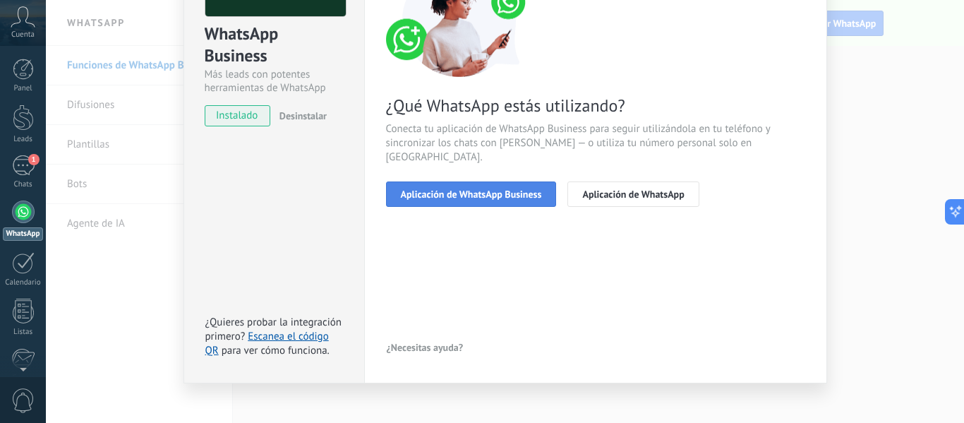
click at [513, 189] on span "Aplicación de WhatsApp Business" at bounding box center [471, 194] width 141 height 10
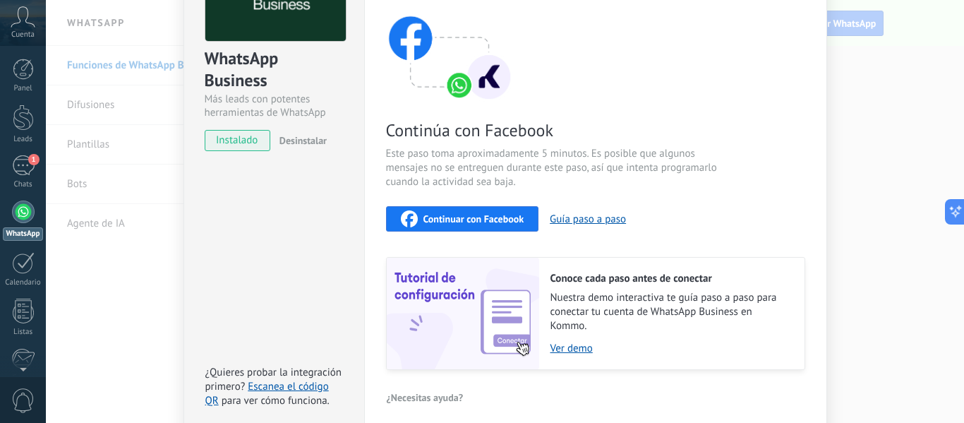
scroll to position [115, 0]
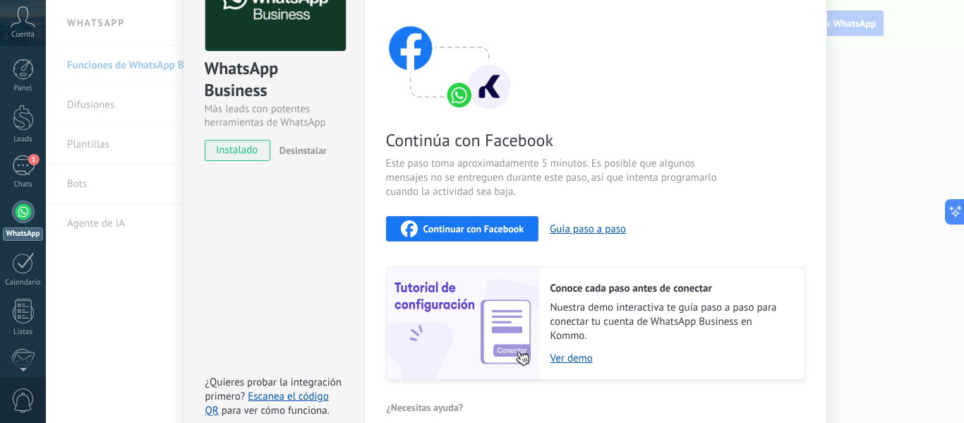
click at [501, 232] on span "Continuar con Facebook" at bounding box center [473, 229] width 101 height 10
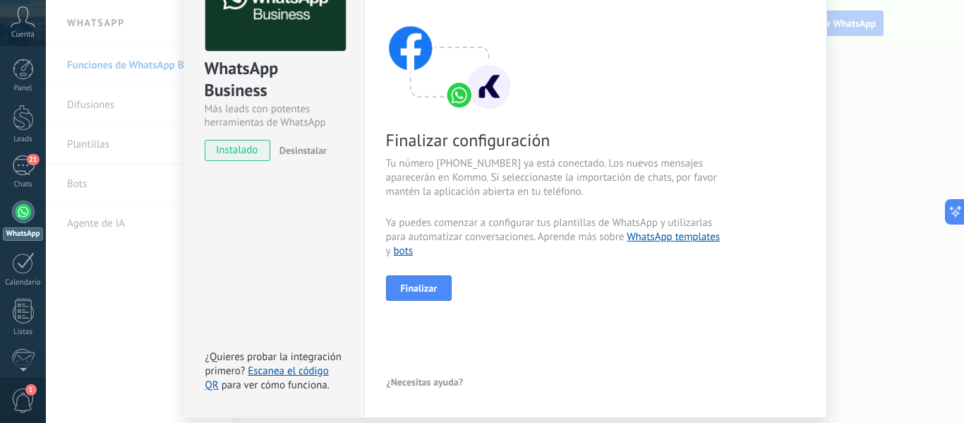
click at [689, 104] on div "Finalizar configuración Tu número [PHONE_NUMBER] ya está conectado. Los nuevos …" at bounding box center [595, 150] width 419 height 302
click at [419, 283] on span "Finalizar" at bounding box center [419, 288] width 37 height 10
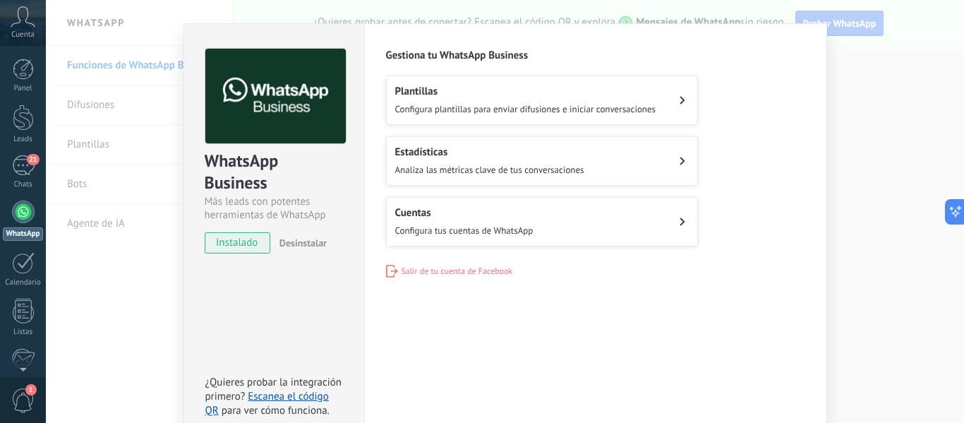
scroll to position [22, 0]
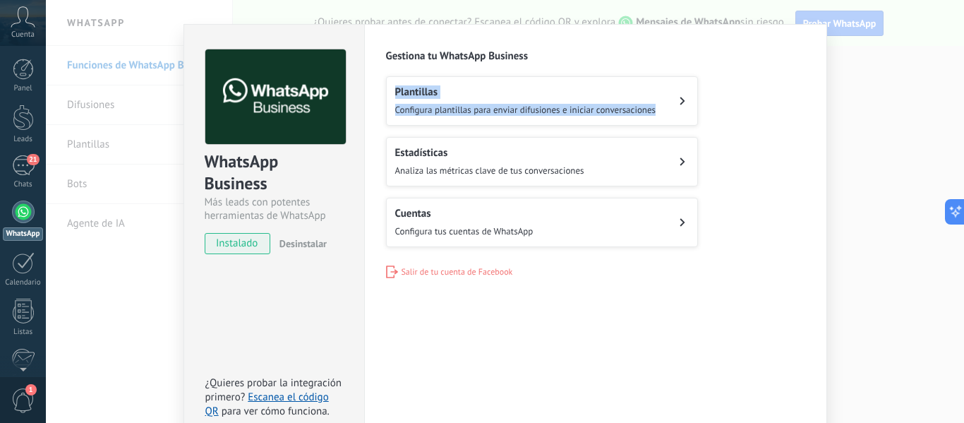
drag, startPoint x: 956, startPoint y: 37, endPoint x: 939, endPoint y: 85, distance: 50.9
click at [939, 85] on div "WhatsApp Business Más leads con potentes herramientas de WhatsApp instalado Des…" at bounding box center [505, 211] width 918 height 423
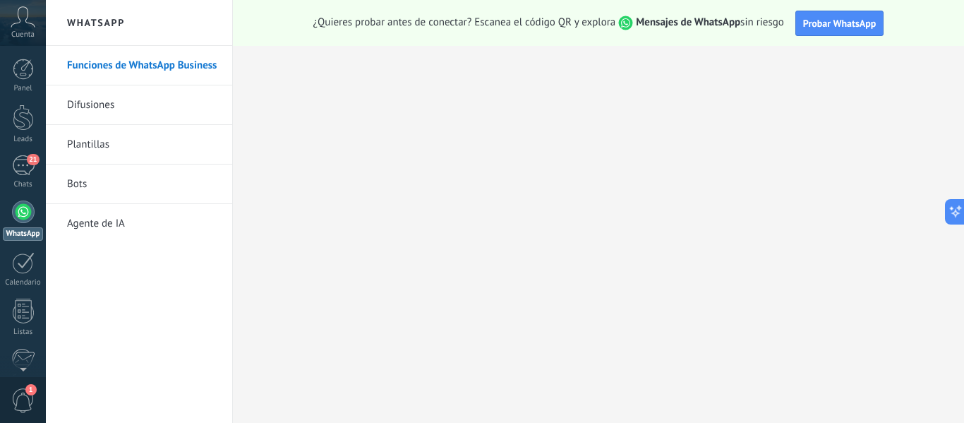
scroll to position [0, 0]
click at [125, 60] on link "Funciones de WhatsApp Business" at bounding box center [142, 66] width 151 height 40
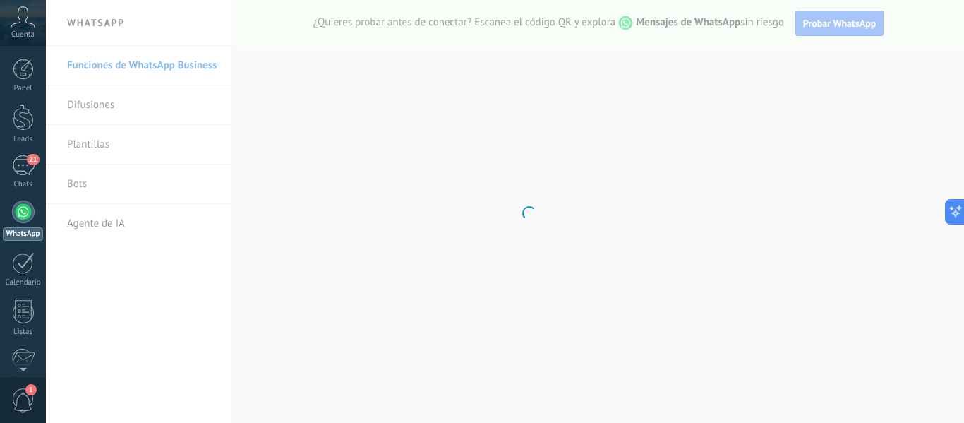
click at [125, 60] on body ".abccls-1,.abccls-2{fill-rule:evenodd}.abccls-2{fill:#fff} .abfcls-1{fill:none}…" at bounding box center [482, 211] width 964 height 423
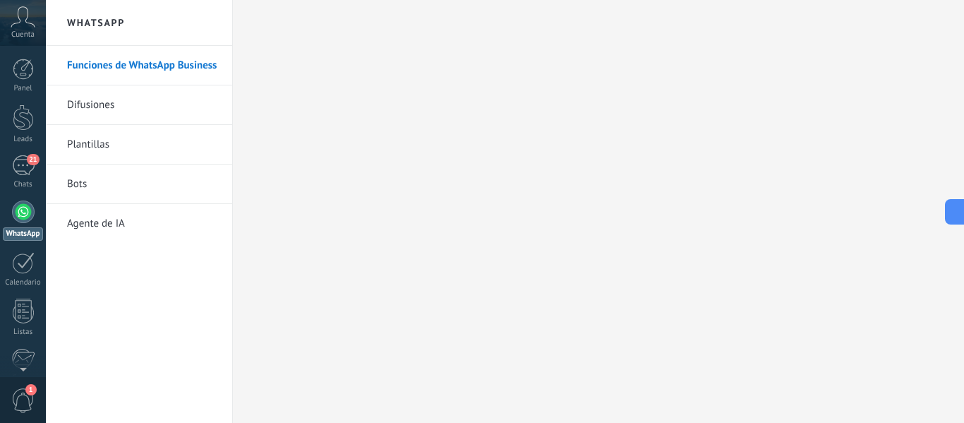
click at [111, 97] on link "Difusiones" at bounding box center [142, 105] width 151 height 40
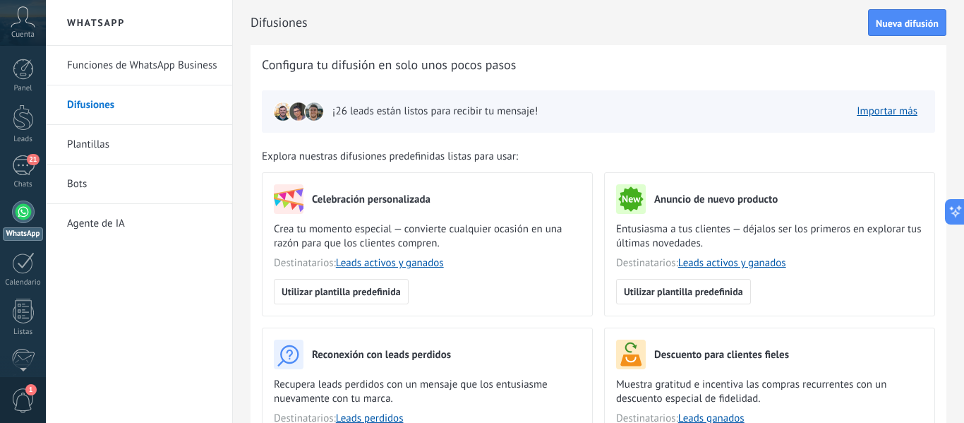
click at [88, 143] on link "Plantillas" at bounding box center [142, 145] width 151 height 40
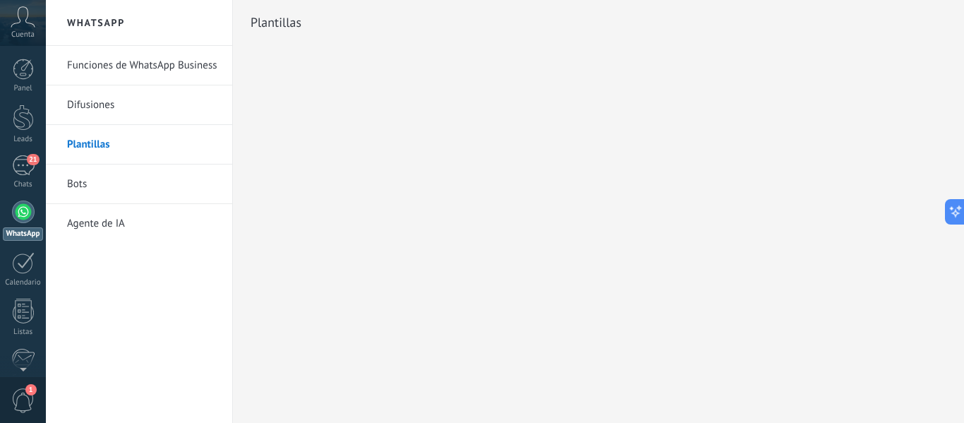
click at [88, 143] on link "Plantillas" at bounding box center [142, 145] width 151 height 40
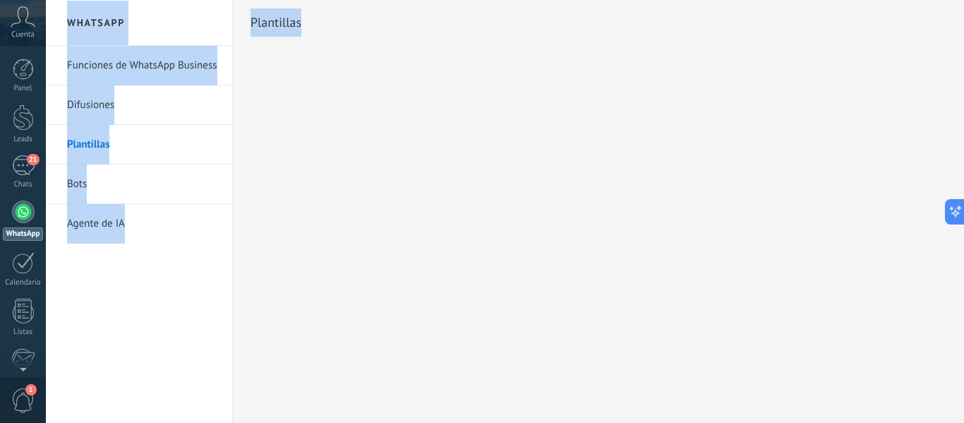
drag, startPoint x: 963, startPoint y: 186, endPoint x: 963, endPoint y: -25, distance: 210.3
click at [963, 0] on html ".abccls-1,.abccls-2{fill-rule:evenodd}.abccls-2{fill:#fff} .abfcls-1{fill:none}…" at bounding box center [482, 211] width 964 height 423
click at [423, 56] on div "Plantillas" at bounding box center [598, 45] width 731 height 91
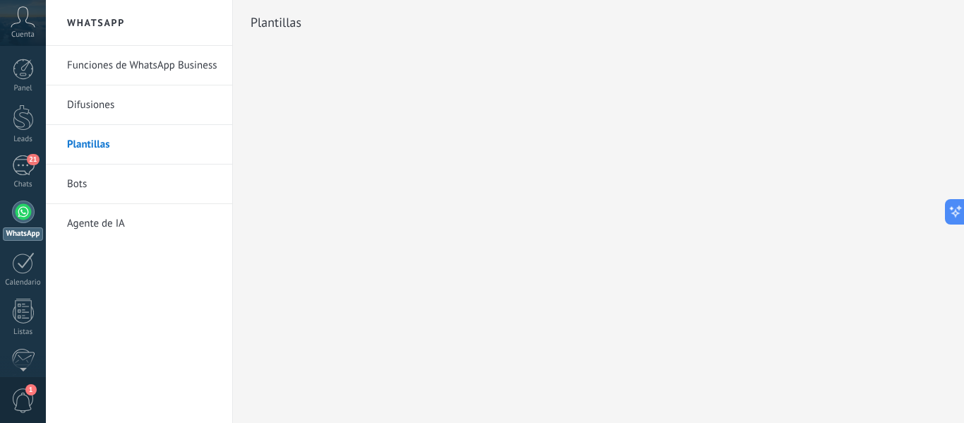
click at [90, 185] on link "Bots" at bounding box center [142, 184] width 151 height 40
drag, startPoint x: 963, startPoint y: 143, endPoint x: 958, endPoint y: 77, distance: 66.5
click at [958, 77] on div at bounding box center [598, 211] width 731 height 423
click at [952, 207] on icon at bounding box center [950, 211] width 15 height 15
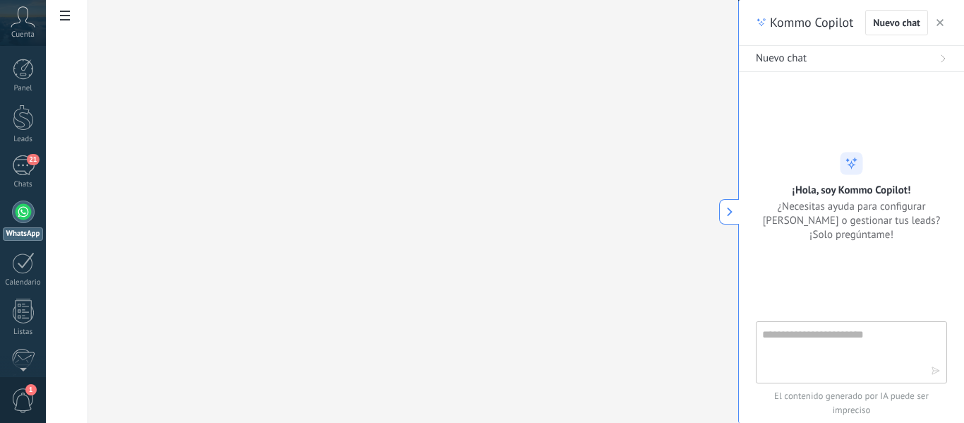
click at [932, 20] on div "Nuevo chat" at bounding box center [906, 22] width 82 height 25
click at [944, 25] on button "button" at bounding box center [940, 22] width 14 height 17
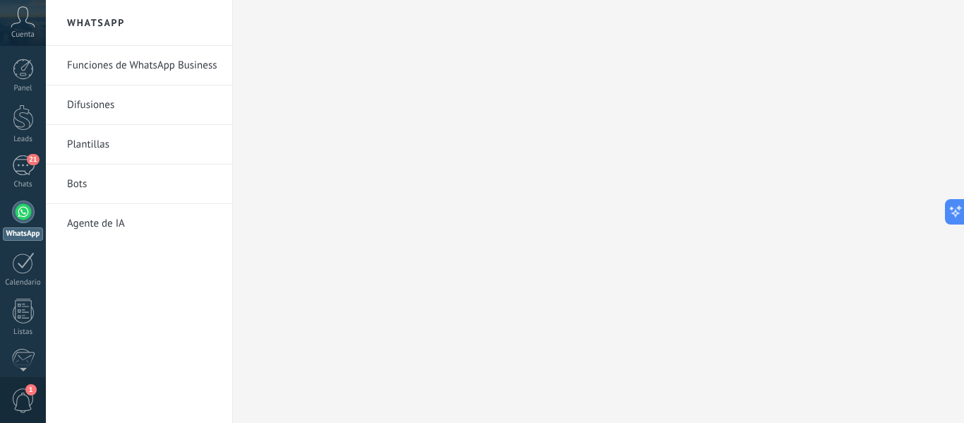
click at [132, 221] on link "Agente de IA" at bounding box center [142, 224] width 151 height 40
drag, startPoint x: 963, startPoint y: 213, endPoint x: 963, endPoint y: -85, distance: 298.5
click at [963, 0] on html ".abccls-1,.abccls-2{fill-rule:evenodd}.abccls-2{fill:#fff} .abfcls-1{fill:none}…" at bounding box center [482, 211] width 964 height 423
click at [9, 171] on link "21 Chats" at bounding box center [23, 172] width 46 height 34
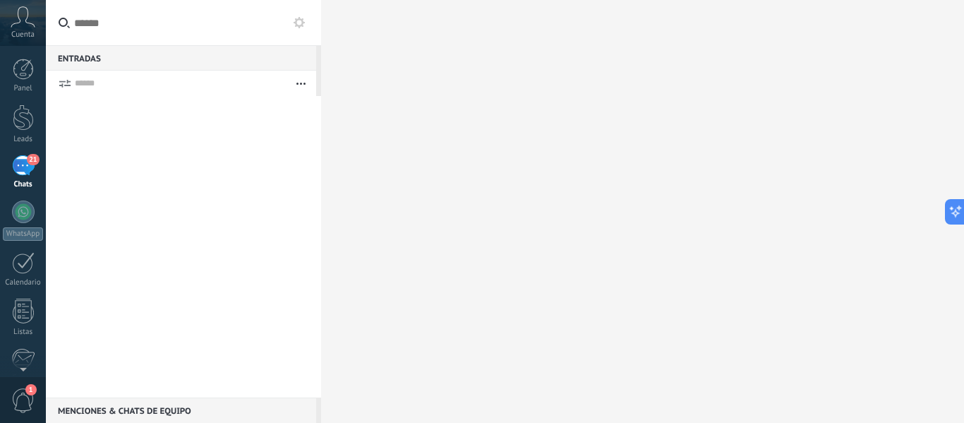
click at [308, 83] on button "button" at bounding box center [301, 83] width 30 height 25
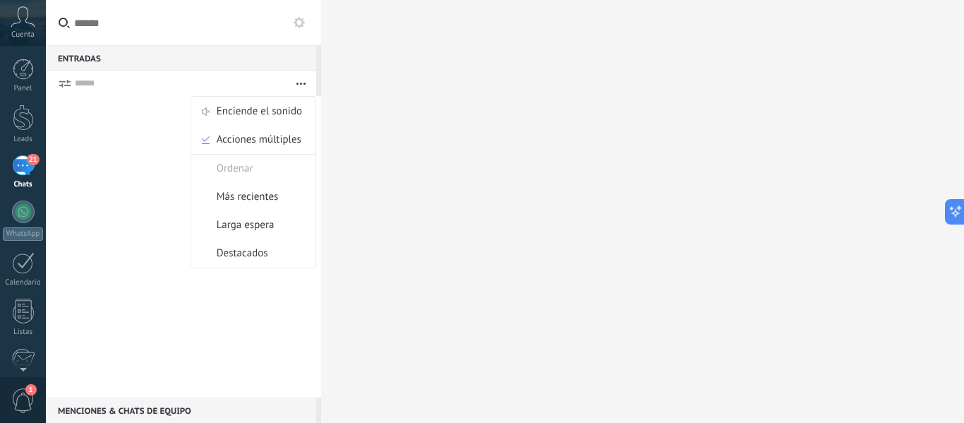
click at [402, 272] on div at bounding box center [642, 211] width 643 height 423
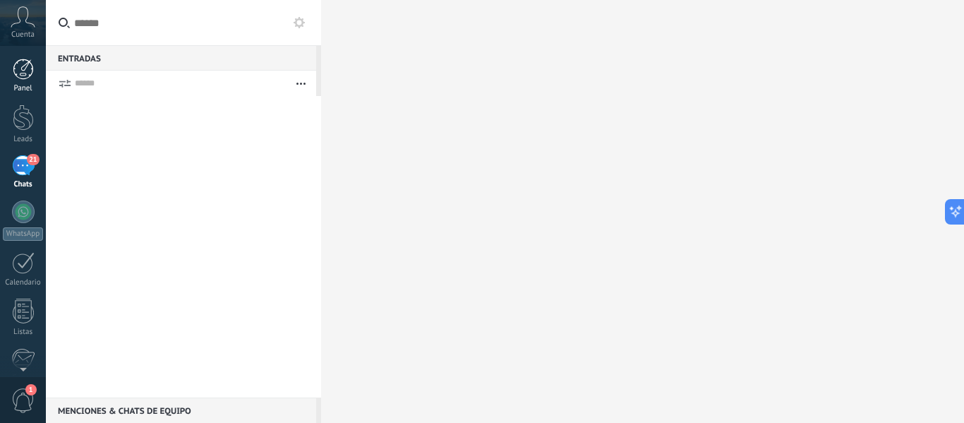
click at [28, 80] on link "Panel" at bounding box center [23, 76] width 46 height 35
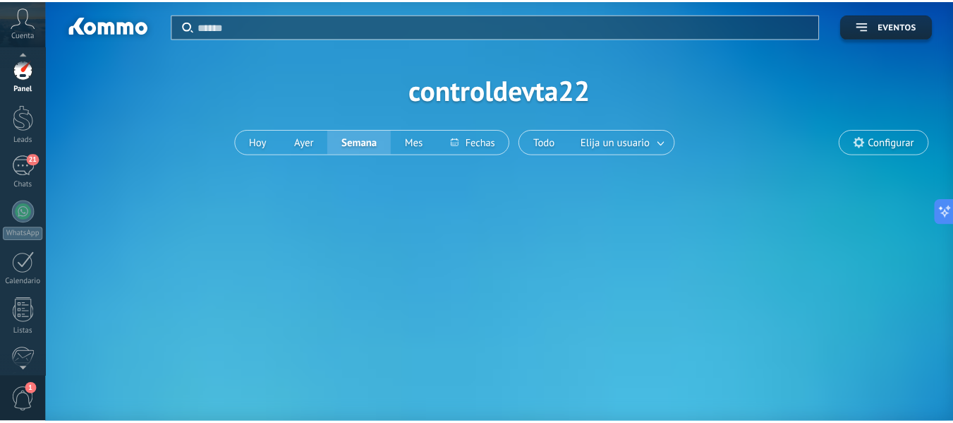
scroll to position [19, 0]
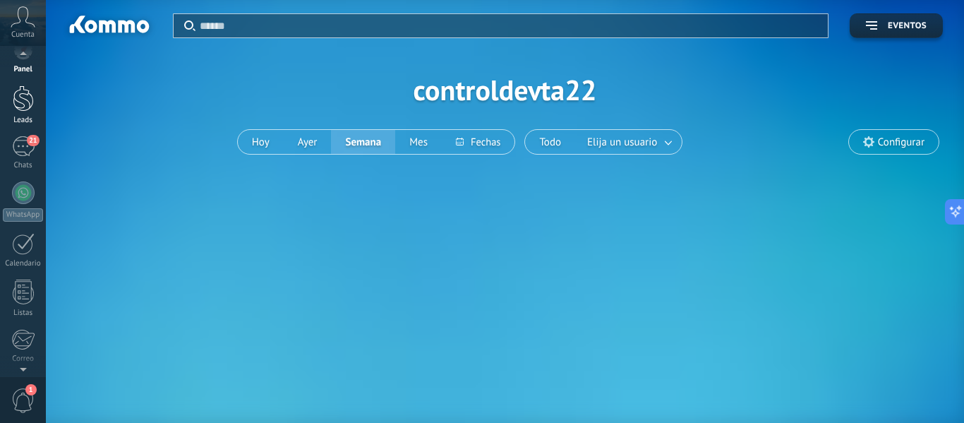
click at [29, 103] on div at bounding box center [23, 98] width 21 height 26
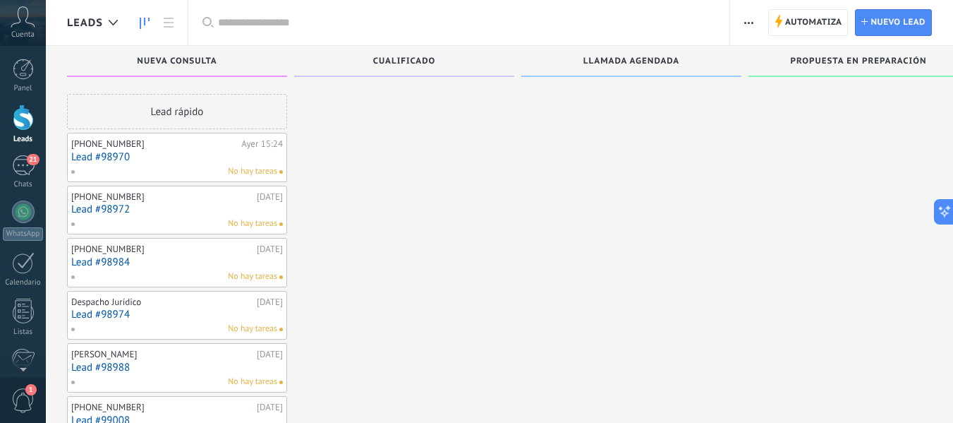
click at [186, 152] on link "Lead #98970" at bounding box center [177, 157] width 212 height 12
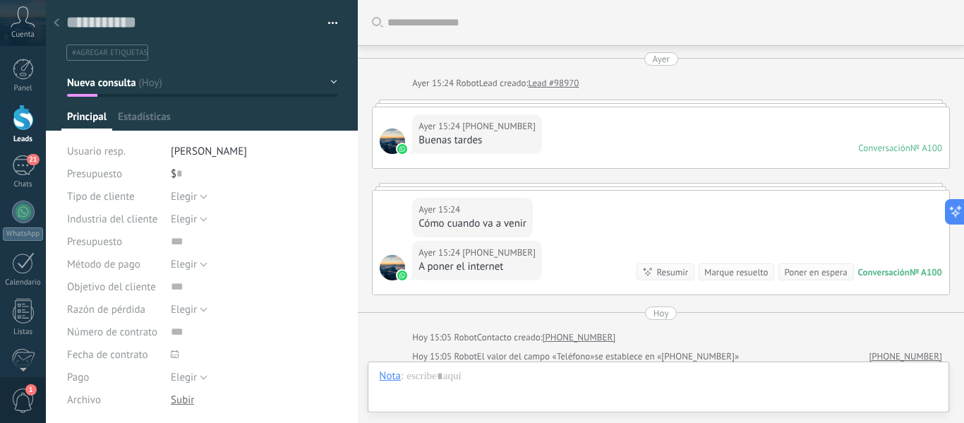
scroll to position [187, 0]
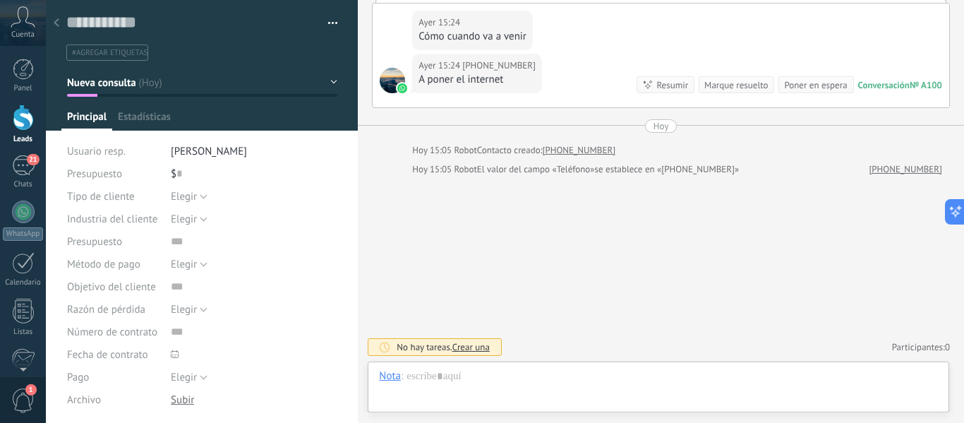
type textarea "**********"
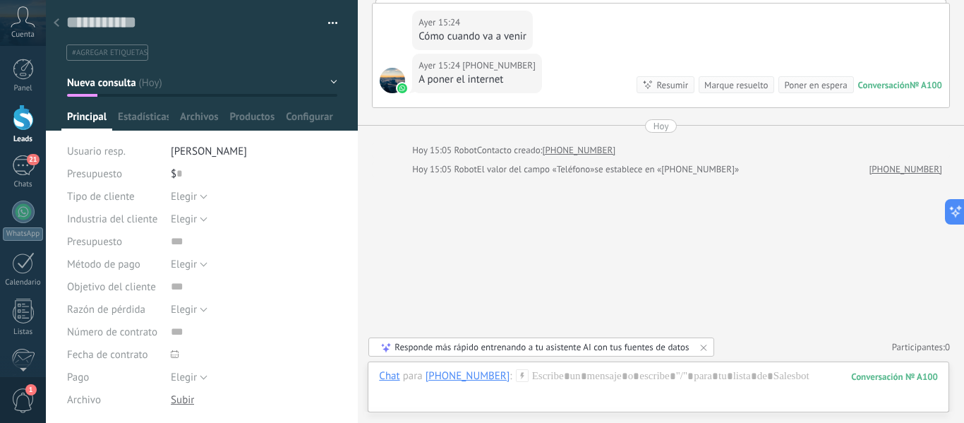
click at [52, 22] on div at bounding box center [57, 24] width 20 height 28
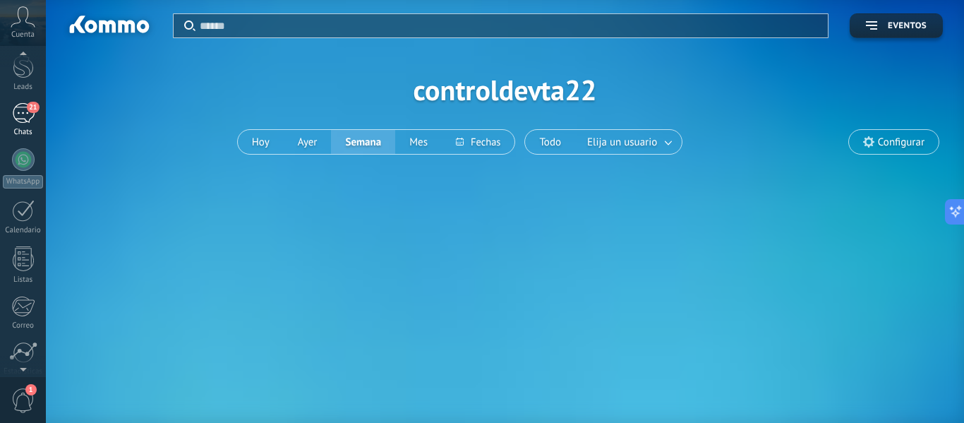
scroll to position [48, 0]
click at [25, 114] on div "21" at bounding box center [23, 117] width 23 height 20
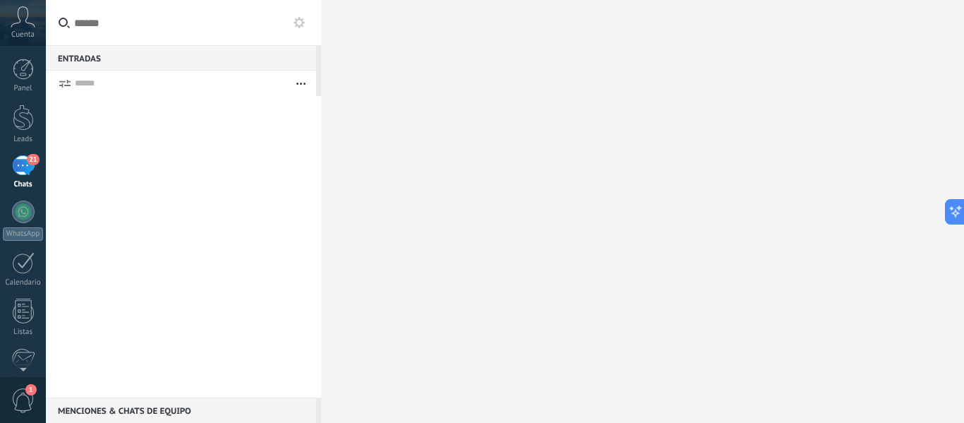
click at [297, 30] on button at bounding box center [299, 22] width 17 height 17
click at [297, 17] on icon at bounding box center [299, 22] width 11 height 11
click at [301, 16] on button at bounding box center [299, 22] width 17 height 17
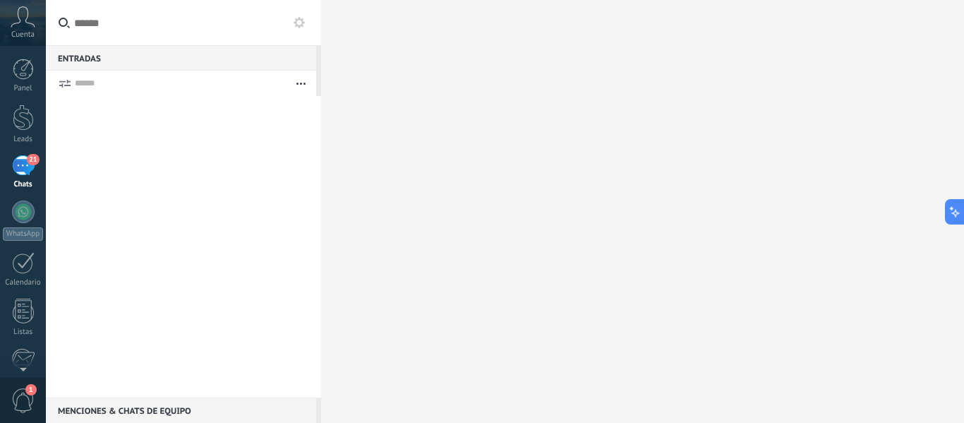
click at [6, 27] on div "Cuenta" at bounding box center [23, 23] width 46 height 46
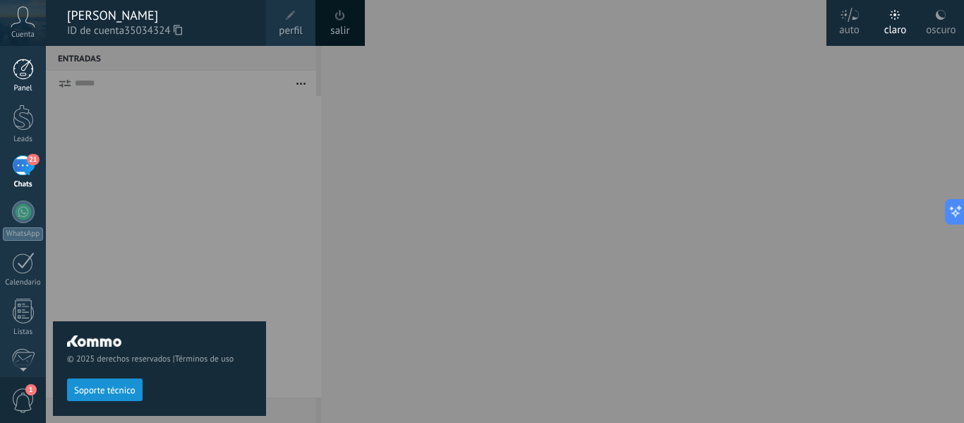
click at [43, 76] on link "Panel" at bounding box center [23, 76] width 46 height 35
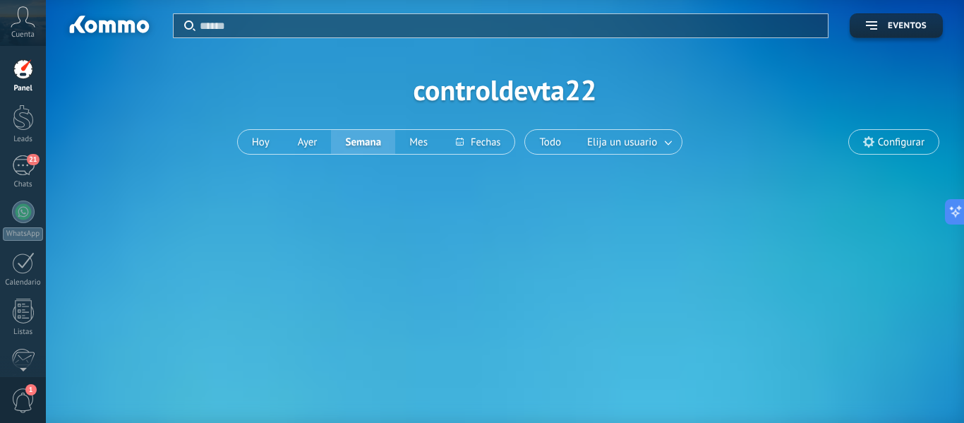
click at [38, 68] on link "Panel" at bounding box center [23, 76] width 46 height 35
click at [632, 140] on span "Elija un usuario" at bounding box center [622, 142] width 76 height 19
click at [901, 141] on span "Configurar" at bounding box center [901, 142] width 47 height 12
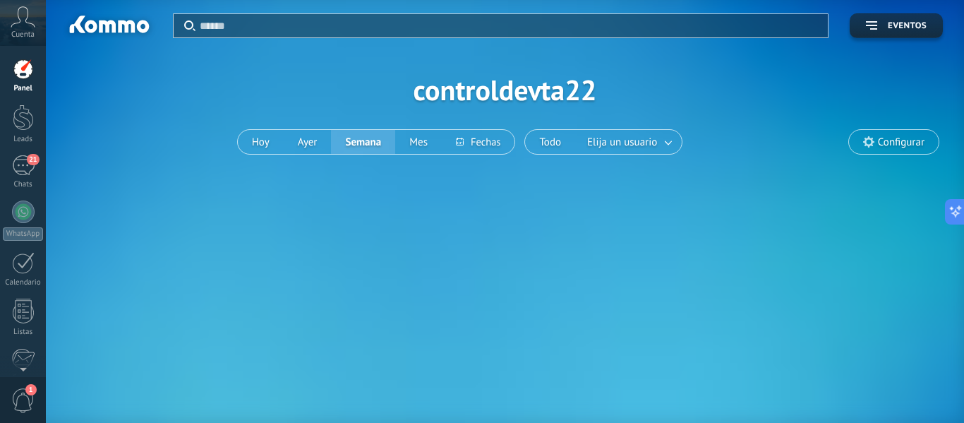
click at [901, 141] on span "Configurar" at bounding box center [901, 142] width 47 height 12
click at [863, 140] on icon at bounding box center [868, 141] width 11 height 11
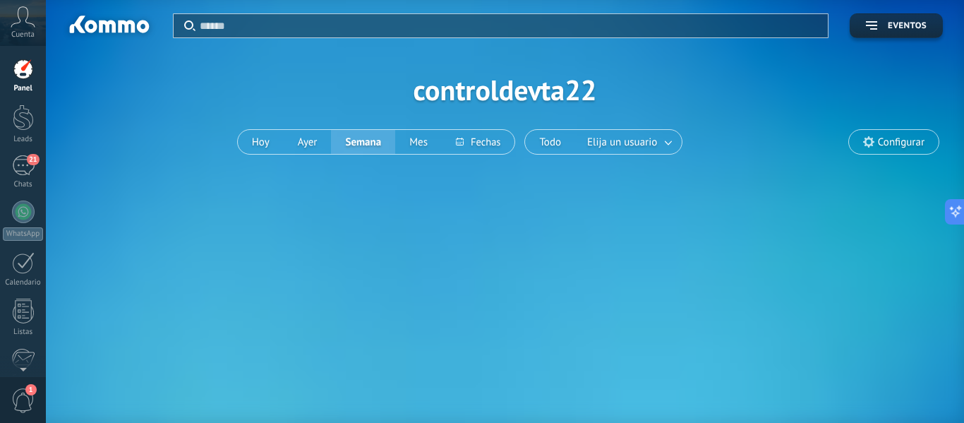
click at [815, 247] on div "Aplicar Eventos controldevta22 [PERSON_NAME] Semana Mes Todo Elija un usuario C…" at bounding box center [505, 211] width 918 height 423
click at [884, 136] on span "Configurar" at bounding box center [901, 142] width 47 height 12
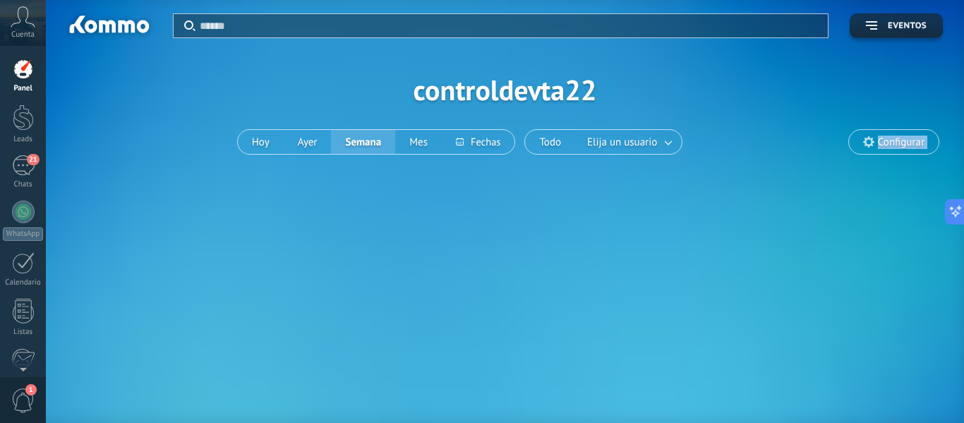
click at [884, 136] on span "Configurar" at bounding box center [901, 142] width 47 height 12
click at [24, 178] on link "21 Chats" at bounding box center [23, 172] width 46 height 34
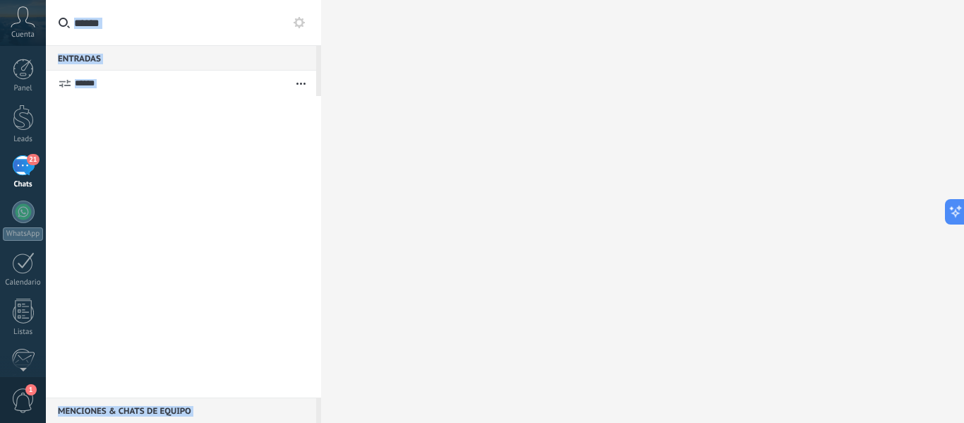
click at [437, 150] on div at bounding box center [642, 211] width 643 height 423
click at [23, 173] on div "21" at bounding box center [23, 165] width 23 height 20
click at [299, 83] on icon "button" at bounding box center [300, 84] width 9 height 2
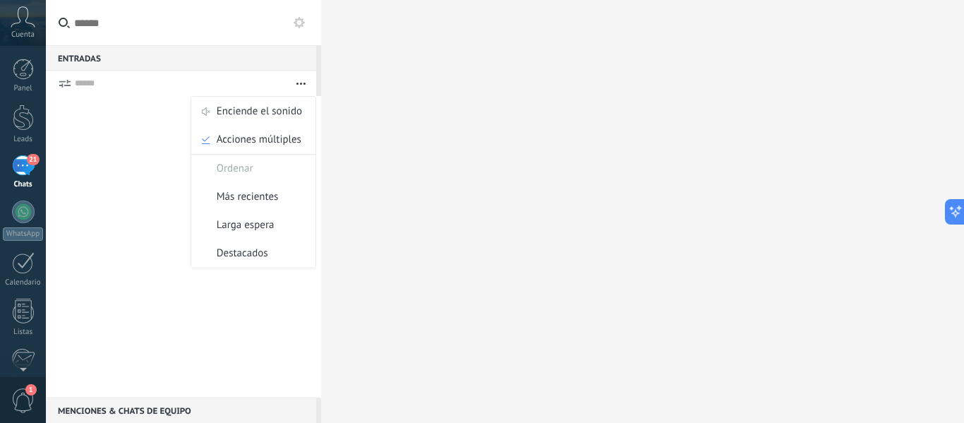
click at [299, 83] on icon "button" at bounding box center [300, 84] width 9 height 2
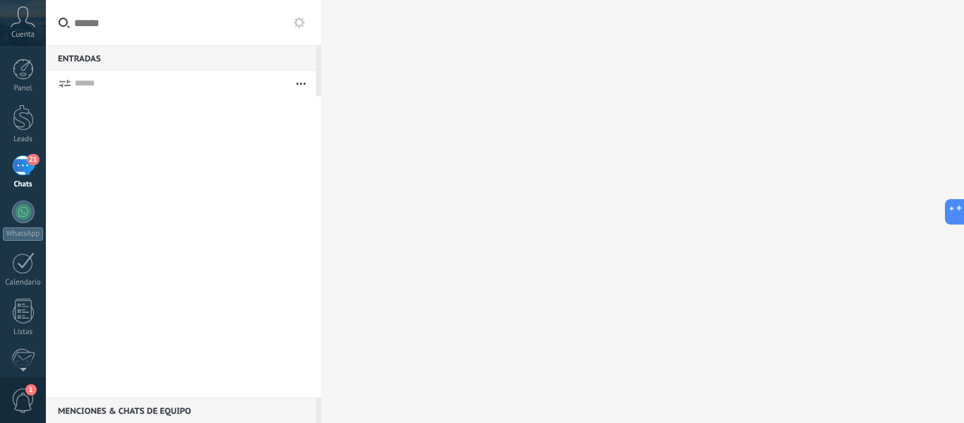
click at [302, 21] on use at bounding box center [299, 22] width 11 height 11
click at [23, 217] on div at bounding box center [23, 211] width 23 height 23
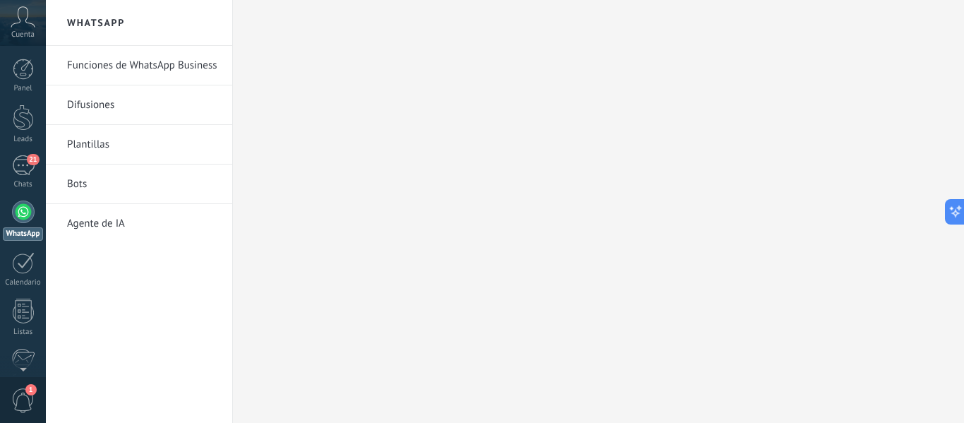
click at [212, 66] on link "Funciones de WhatsApp Business" at bounding box center [142, 66] width 151 height 40
click at [108, 105] on link "Difusiones" at bounding box center [142, 105] width 151 height 40
click at [68, 139] on link "Plantillas" at bounding box center [142, 145] width 151 height 40
click at [78, 192] on link "Bots" at bounding box center [142, 184] width 151 height 40
click at [79, 221] on link "Agente de IA" at bounding box center [142, 224] width 151 height 40
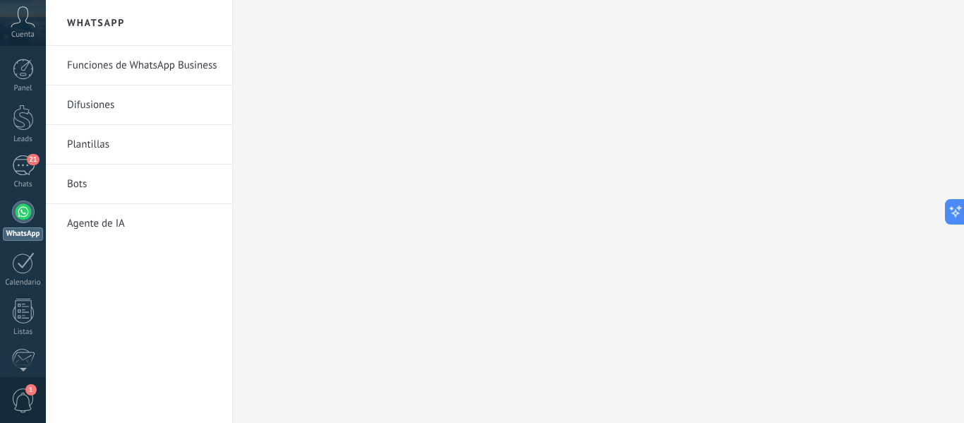
click at [9, 4] on div "Cuenta" at bounding box center [23, 23] width 46 height 46
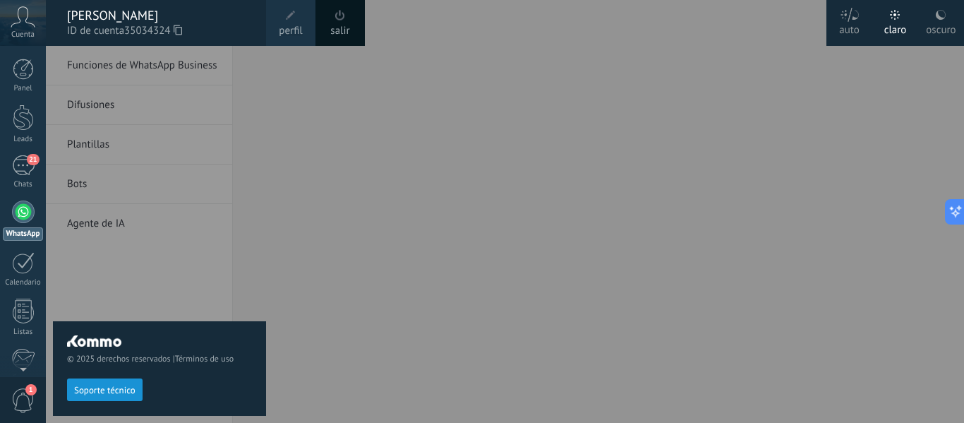
click at [296, 18] on span at bounding box center [291, 16] width 16 height 16
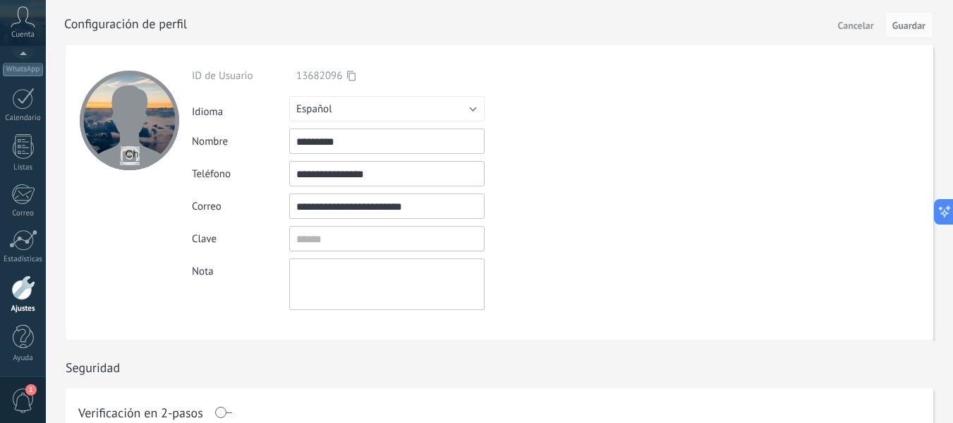
click at [843, 23] on span "Cancelar" at bounding box center [856, 25] width 36 height 10
click at [891, 19] on button "Guardar" at bounding box center [909, 24] width 49 height 27
click at [918, 30] on span "Guardar" at bounding box center [909, 25] width 33 height 10
click at [349, 76] on icon at bounding box center [351, 76] width 8 height 11
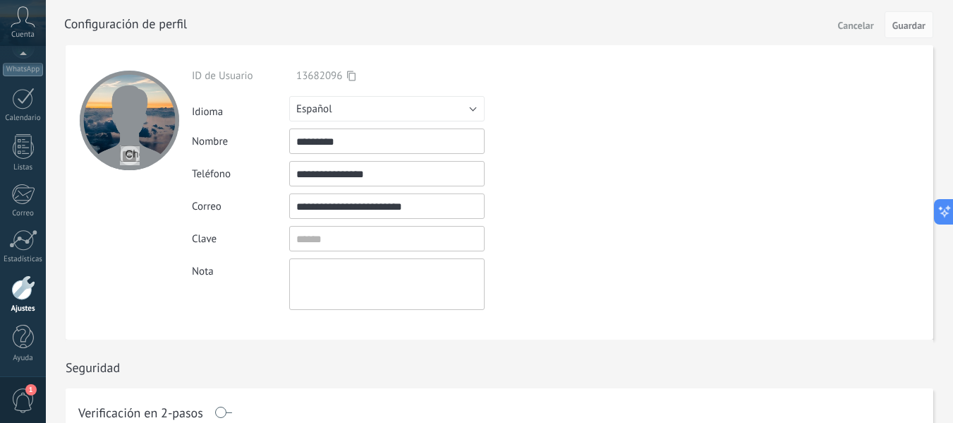
click at [349, 76] on icon at bounding box center [351, 76] width 8 height 11
click at [23, 27] on icon at bounding box center [23, 16] width 25 height 21
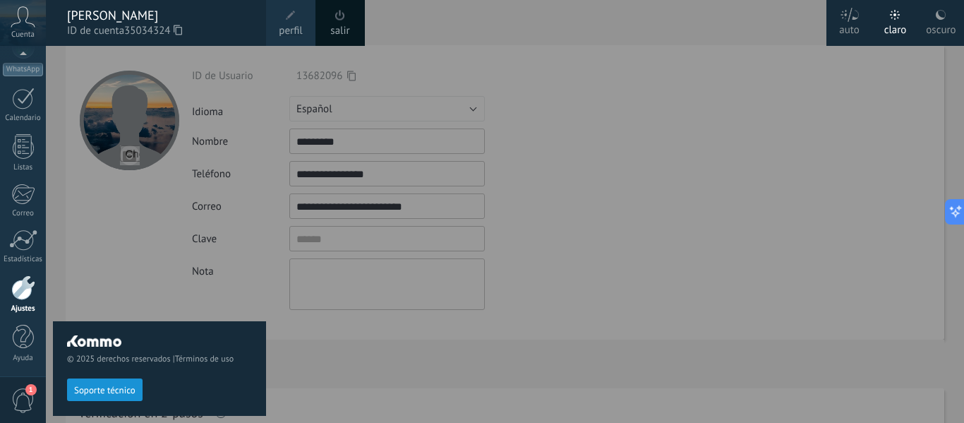
click at [905, 187] on div at bounding box center [528, 211] width 964 height 423
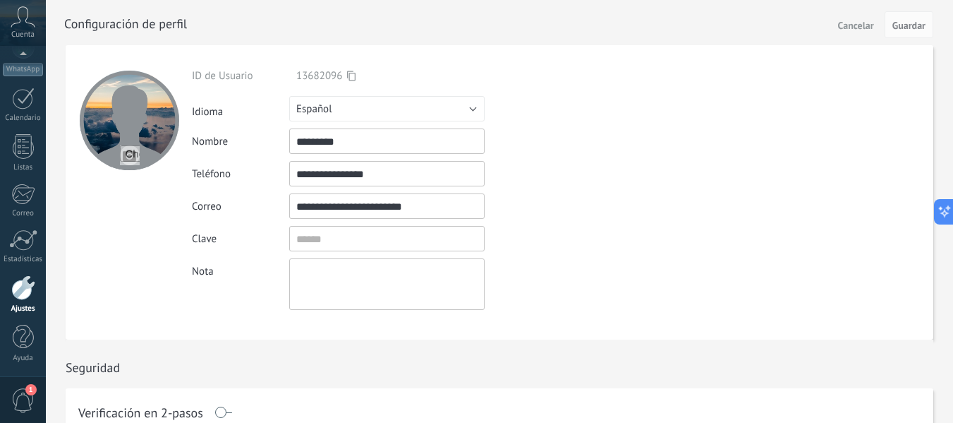
click at [804, 128] on form "**********" at bounding box center [500, 192] width 868 height 294
click at [786, 109] on form "**********" at bounding box center [500, 192] width 868 height 294
click at [18, 19] on icon at bounding box center [23, 16] width 25 height 21
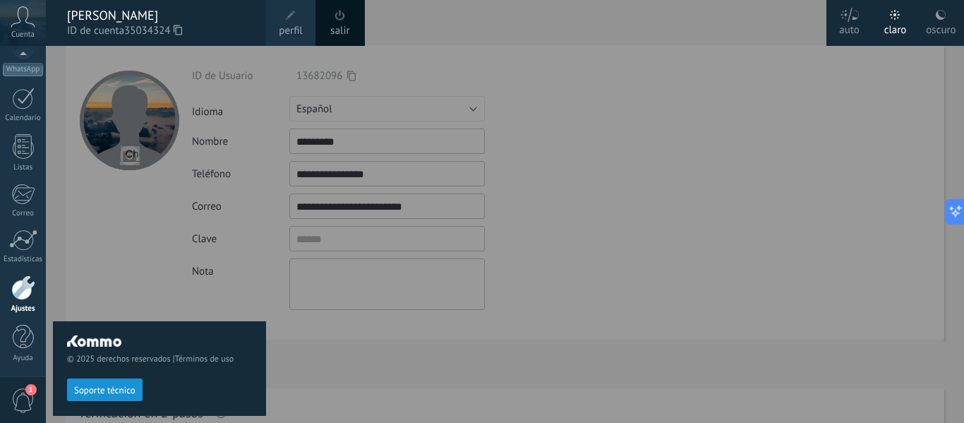
click at [585, 185] on div at bounding box center [528, 211] width 964 height 423
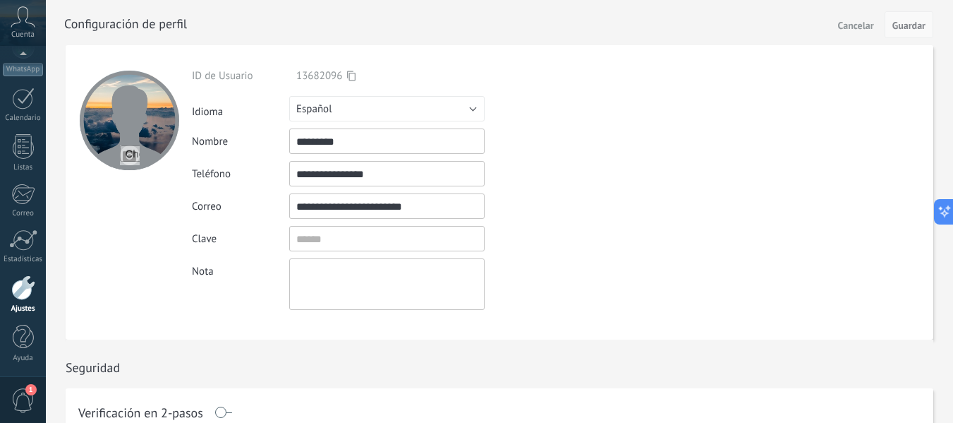
click at [927, 31] on button "Guardar" at bounding box center [909, 24] width 49 height 27
drag, startPoint x: 923, startPoint y: 28, endPoint x: 853, endPoint y: 11, distance: 72.4
click at [853, 11] on div "Cancelar Guardar" at bounding box center [883, 24] width 101 height 27
click at [856, 30] on span "Cancelar" at bounding box center [856, 25] width 36 height 10
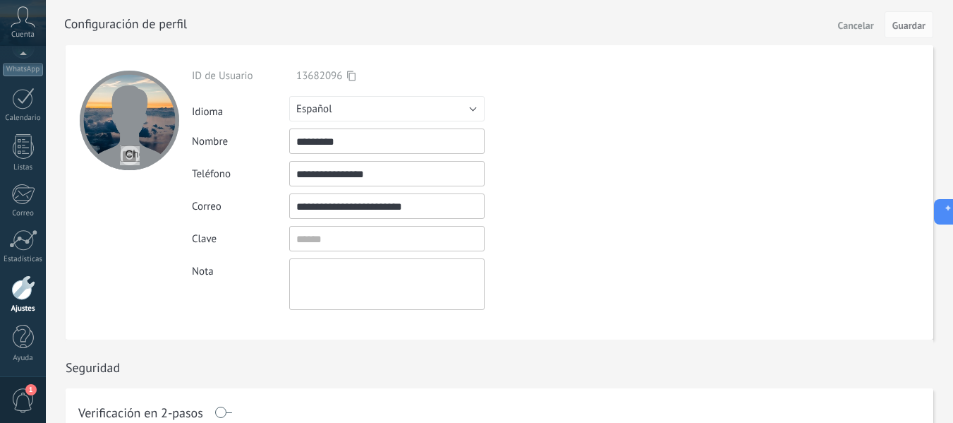
click at [856, 30] on span "Cancelar" at bounding box center [856, 25] width 36 height 10
click at [865, 15] on button "Cancelar" at bounding box center [856, 24] width 47 height 23
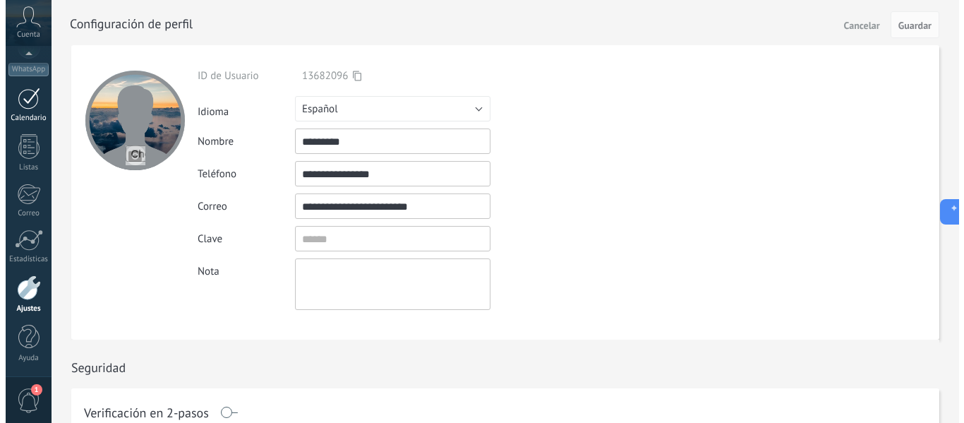
scroll to position [160, 0]
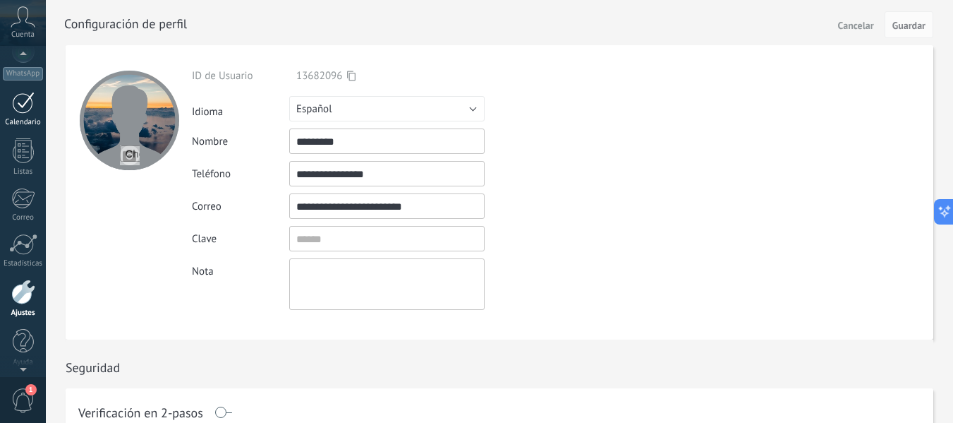
click at [16, 92] on div at bounding box center [23, 103] width 23 height 22
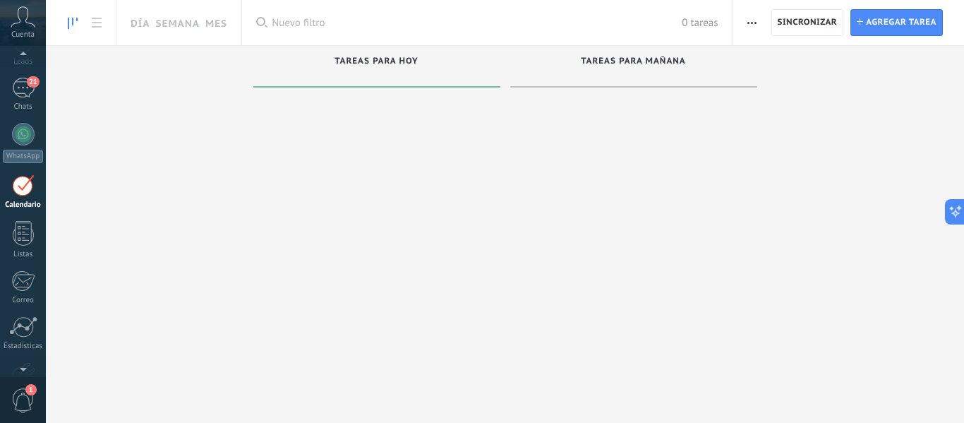
click at [21, 49] on div at bounding box center [23, 56] width 46 height 21
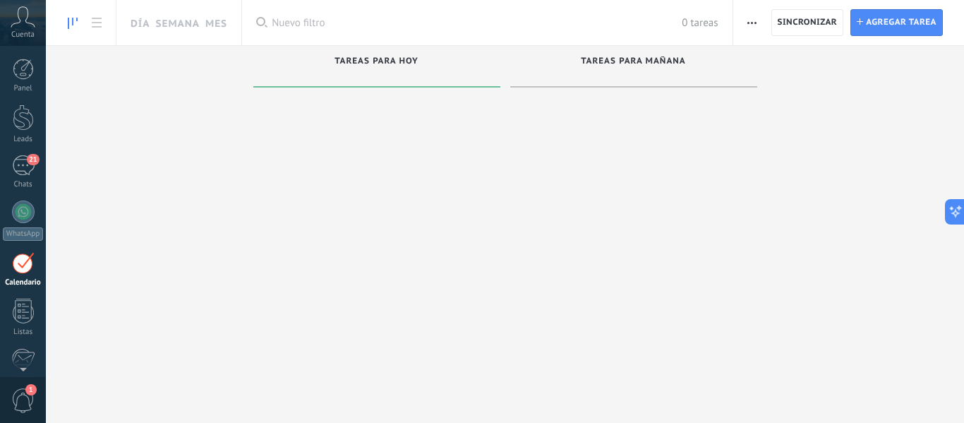
click at [22, 35] on span "Cuenta" at bounding box center [22, 34] width 23 height 9
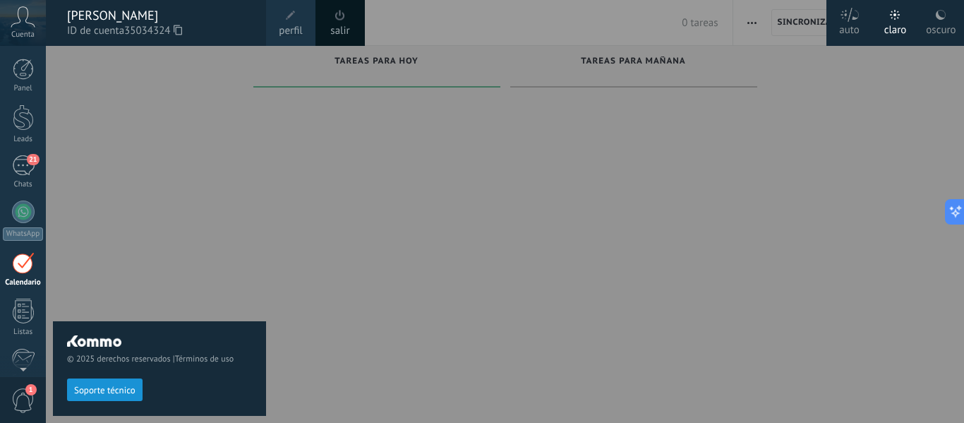
click at [22, 35] on span "Cuenta" at bounding box center [22, 34] width 23 height 9
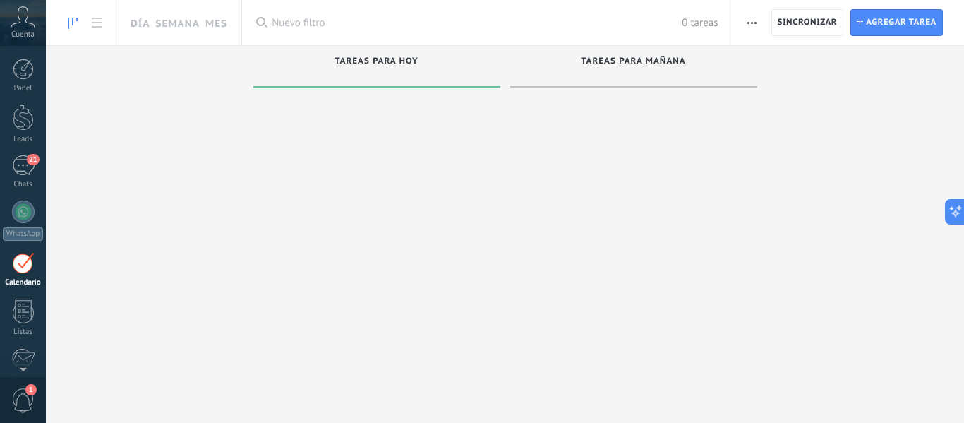
click at [22, 35] on span "Cuenta" at bounding box center [22, 34] width 23 height 9
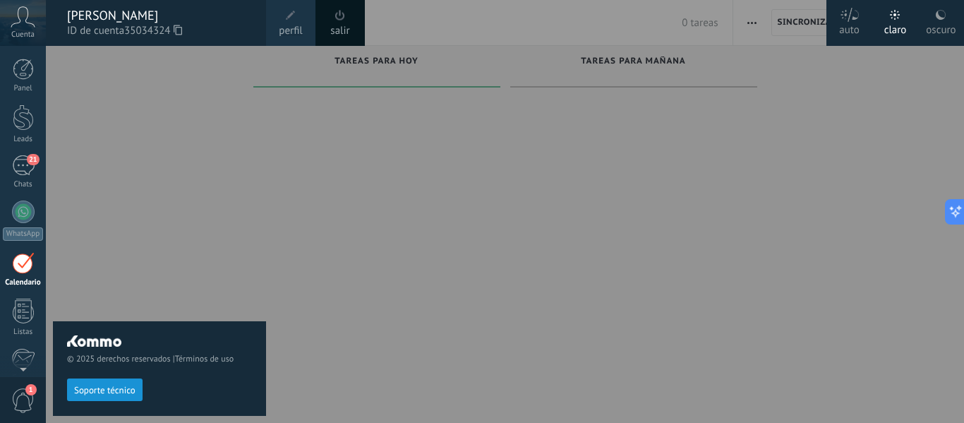
click at [22, 35] on span "Cuenta" at bounding box center [22, 34] width 23 height 9
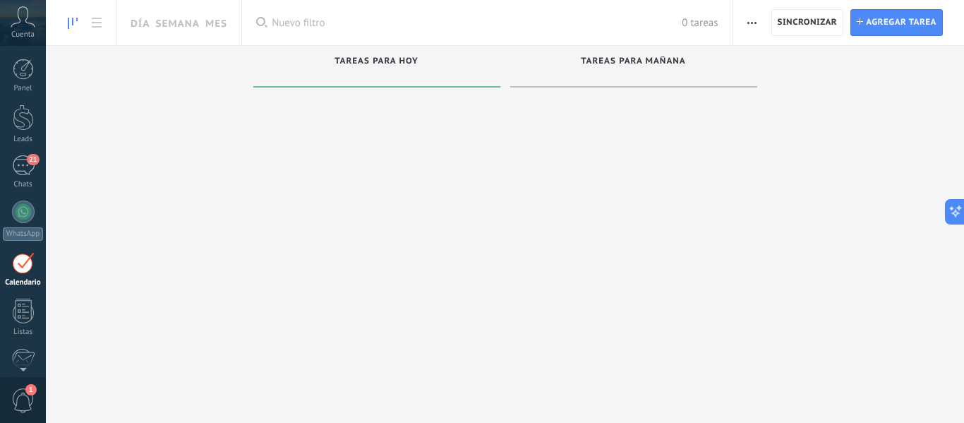
scroll to position [41, 0]
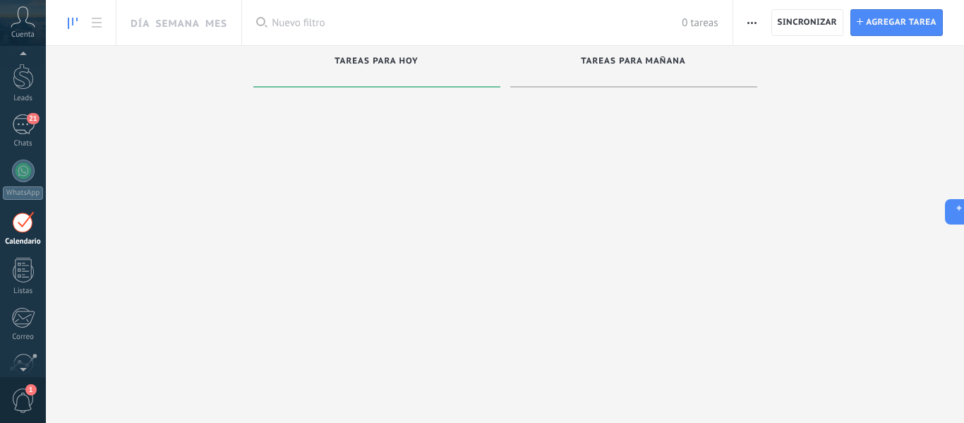
click at [32, 25] on icon at bounding box center [23, 16] width 25 height 21
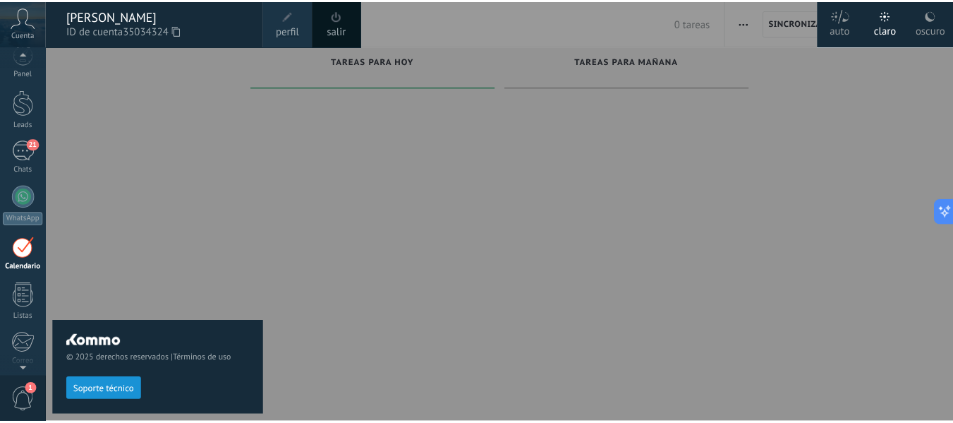
scroll to position [0, 0]
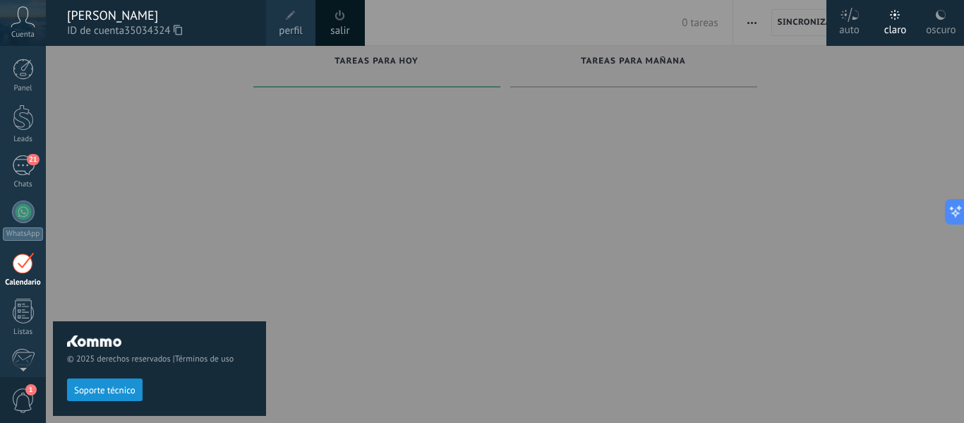
click at [20, 49] on div "Panel Leads 21 Chats WhatsApp Clientes" at bounding box center [46, 211] width 92 height 331
click at [36, 76] on link "Panel" at bounding box center [23, 76] width 46 height 35
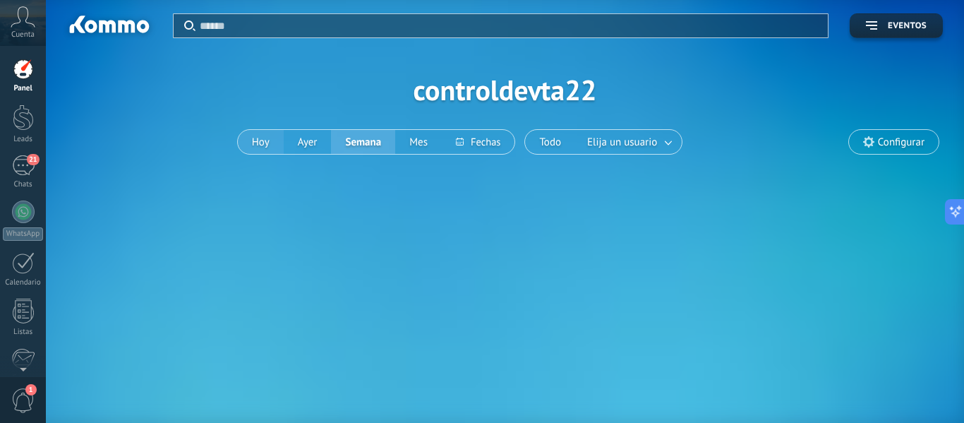
click at [268, 143] on button "Hoy" at bounding box center [261, 142] width 46 height 24
drag, startPoint x: 268, startPoint y: 143, endPoint x: 325, endPoint y: 139, distance: 57.3
click at [325, 139] on div "[PERSON_NAME] Semana Mes" at bounding box center [376, 141] width 279 height 25
click at [325, 139] on button "Ayer" at bounding box center [308, 142] width 48 height 24
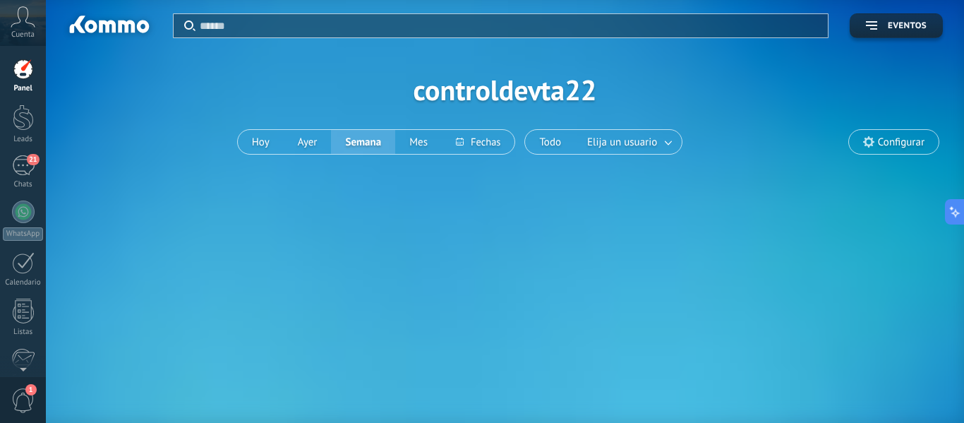
drag, startPoint x: 963, startPoint y: 88, endPoint x: 963, endPoint y: 356, distance: 267.5
click at [963, 356] on div "Aplicar Eventos controldevta22 [PERSON_NAME] Semana Mes Todo Elija un usuario C…" at bounding box center [505, 211] width 918 height 423
click at [25, 121] on div at bounding box center [23, 117] width 21 height 26
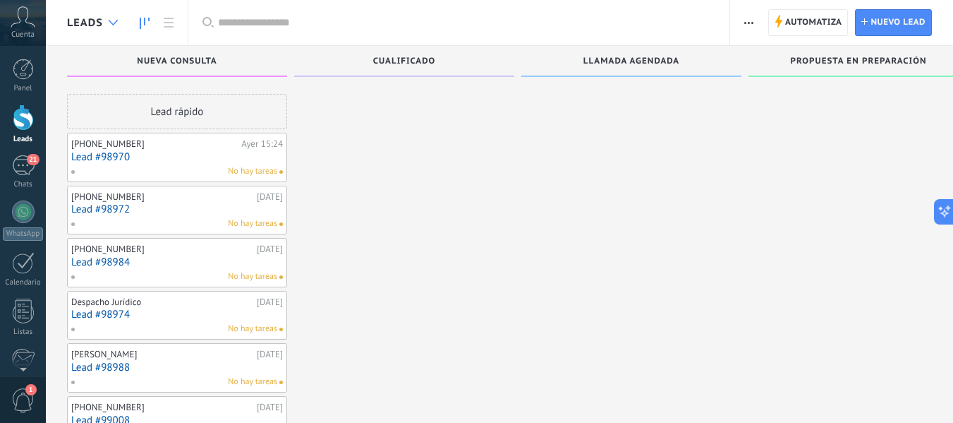
click at [107, 20] on div at bounding box center [113, 23] width 23 height 28
click at [114, 21] on icon at bounding box center [113, 23] width 9 height 6
click at [147, 18] on icon at bounding box center [145, 23] width 10 height 11
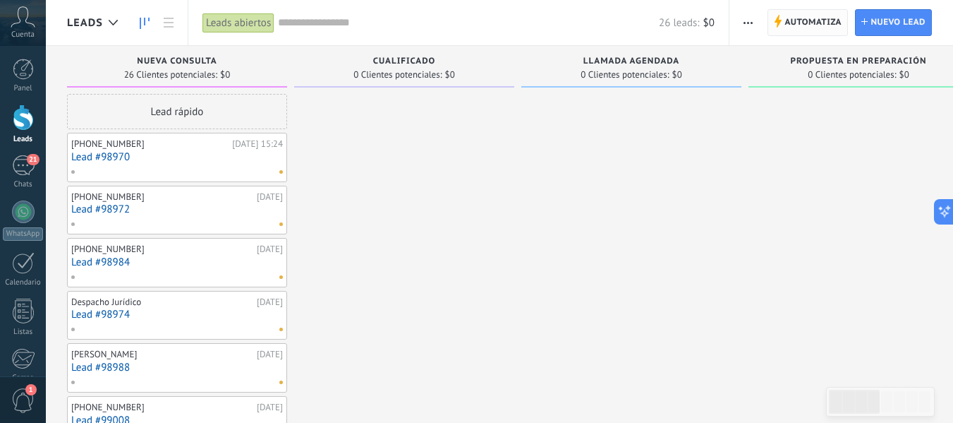
click at [792, 16] on span "Automatiza" at bounding box center [813, 22] width 57 height 25
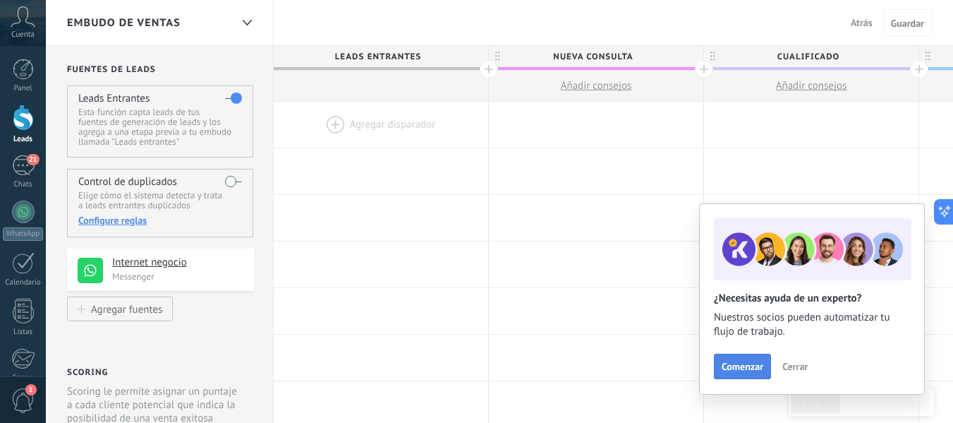
click at [756, 371] on span "Comenzar" at bounding box center [743, 366] width 42 height 10
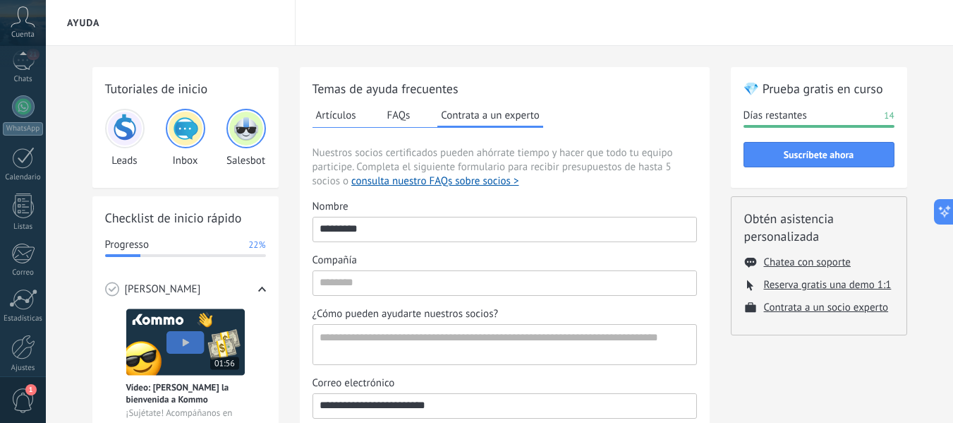
scroll to position [164, 0]
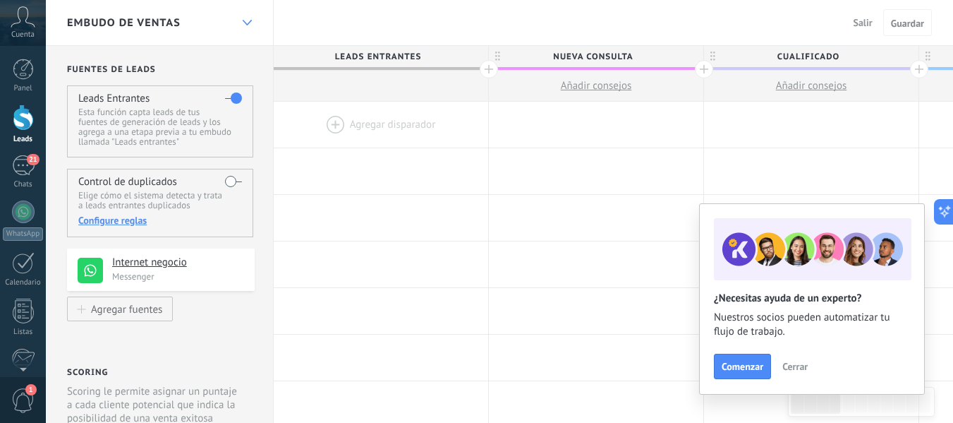
click at [242, 16] on div at bounding box center [247, 23] width 24 height 28
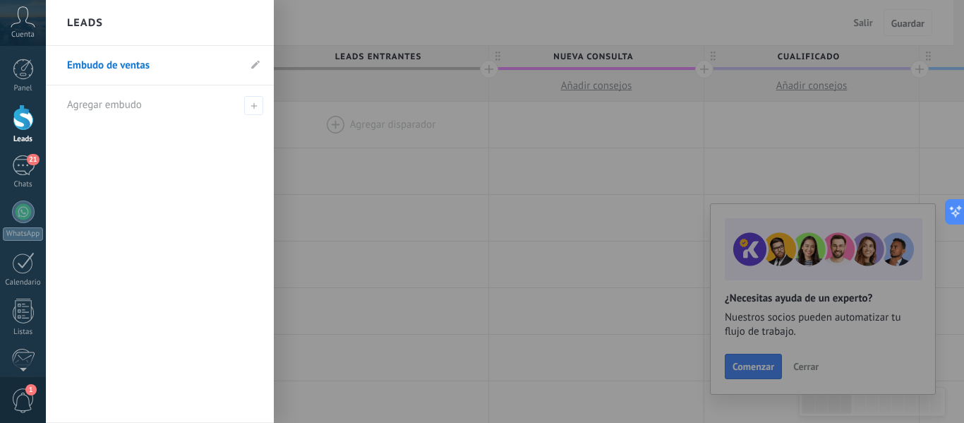
click at [242, 16] on div "Leads" at bounding box center [160, 23] width 228 height 46
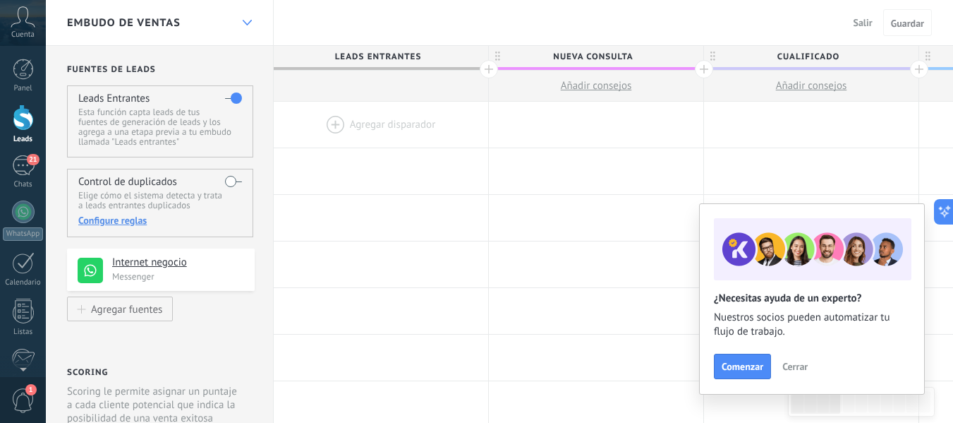
click at [242, 16] on div at bounding box center [247, 23] width 24 height 28
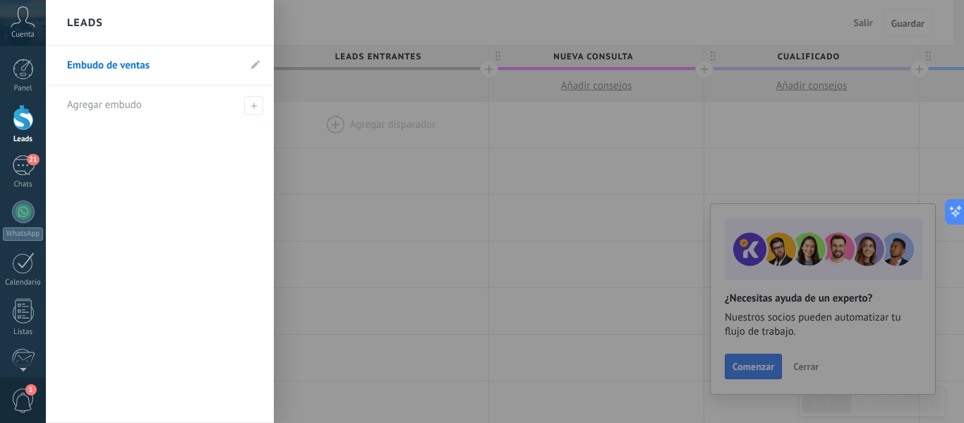
click at [251, 66] on li "Embudo de ventas" at bounding box center [160, 66] width 228 height 40
click at [106, 116] on div "Agregar embudo" at bounding box center [163, 104] width 193 height 39
click at [334, 169] on div at bounding box center [528, 211] width 964 height 423
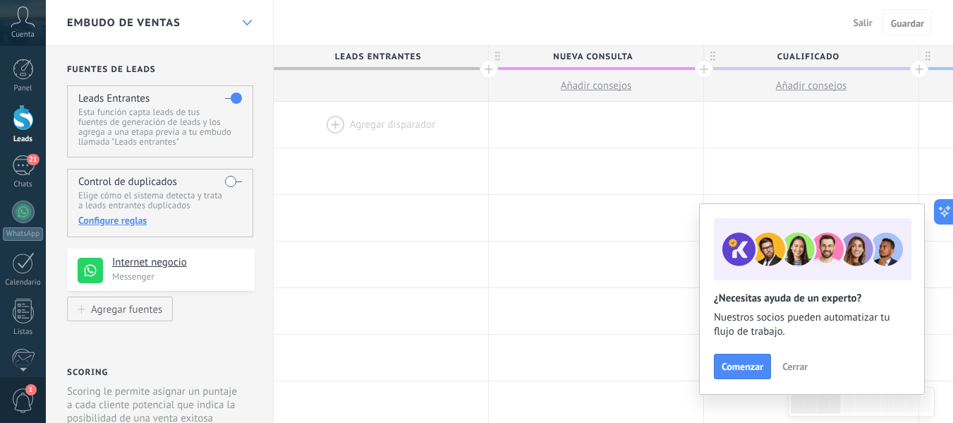
click at [241, 29] on div at bounding box center [247, 23] width 24 height 28
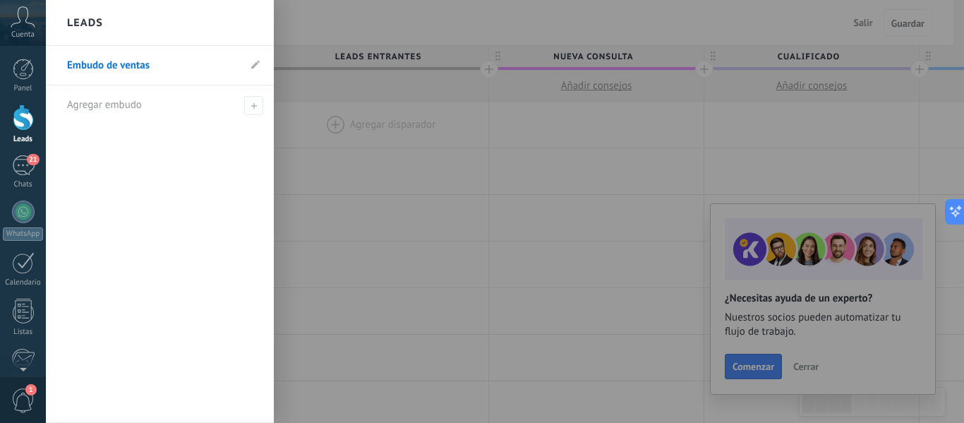
click at [649, 300] on div at bounding box center [528, 211] width 964 height 423
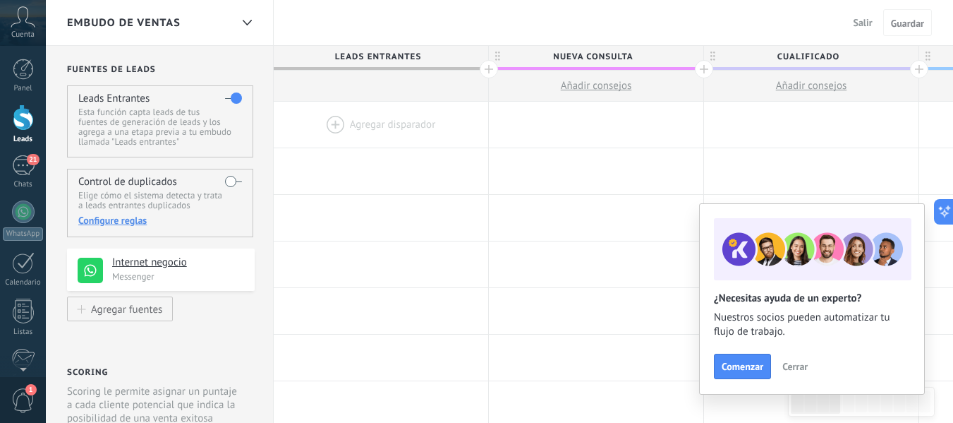
click at [793, 365] on span "Cerrar" at bounding box center [795, 366] width 25 height 10
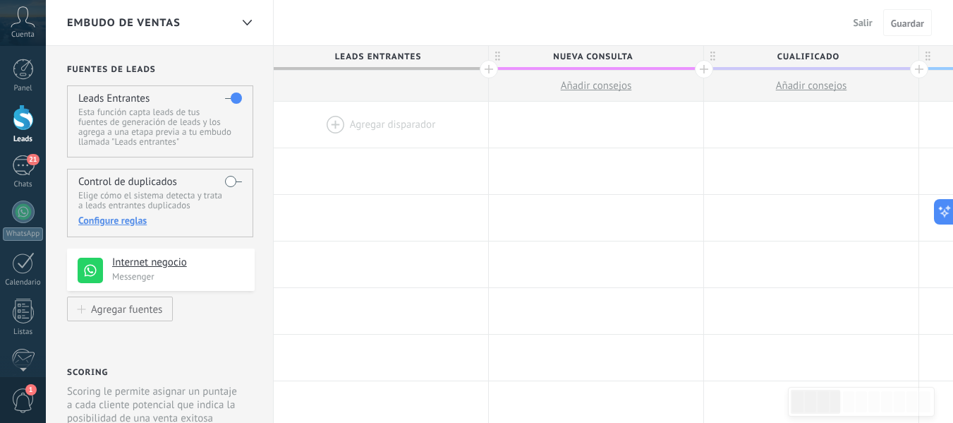
click at [11, 11] on icon at bounding box center [23, 16] width 25 height 21
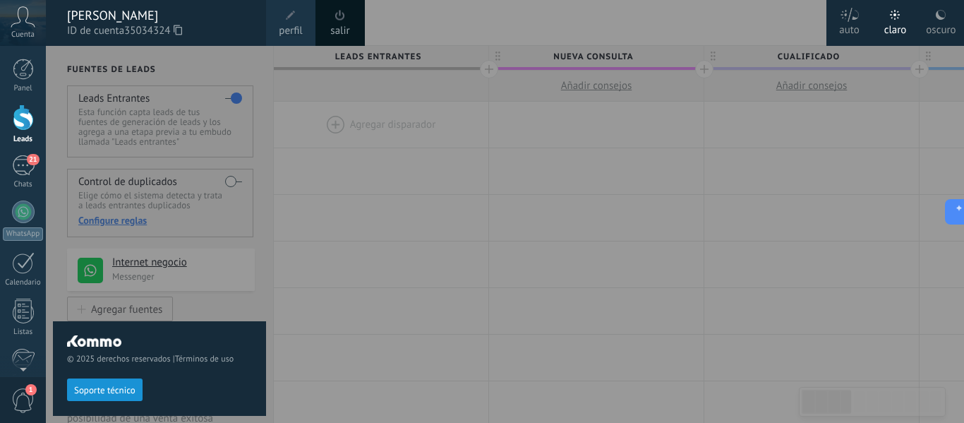
click at [107, 395] on span "Soporte técnico" at bounding box center [104, 390] width 61 height 10
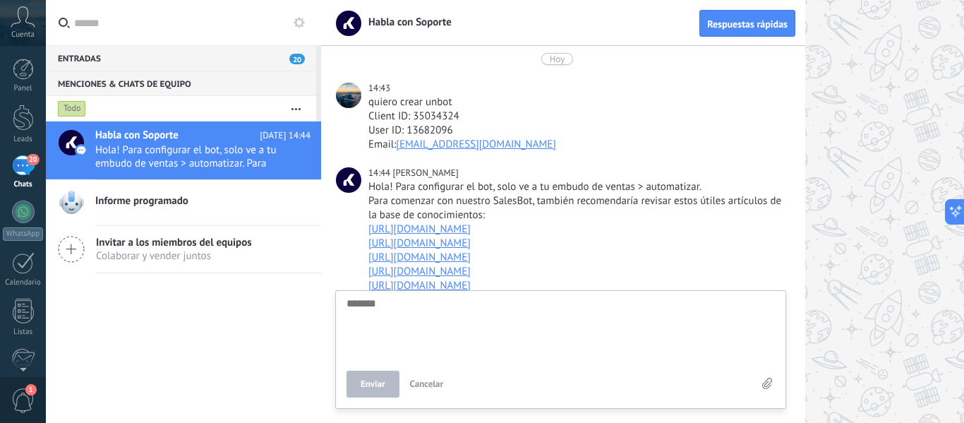
scroll to position [50, 0]
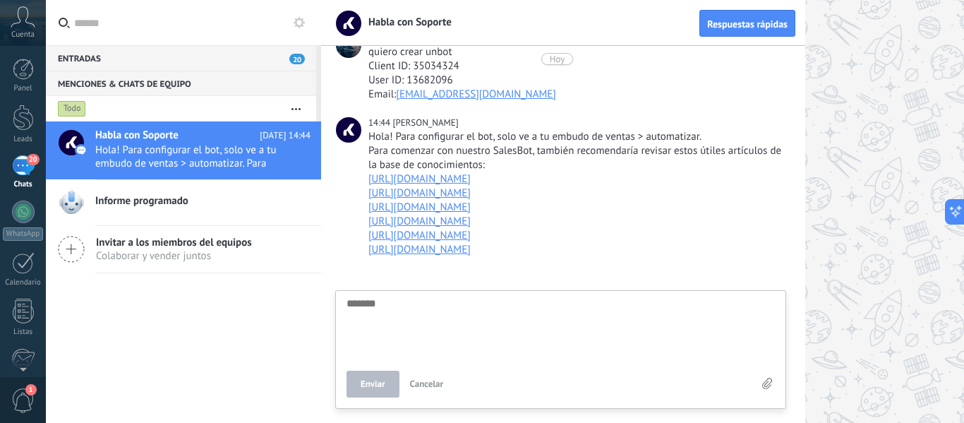
click at [458, 180] on link "https://www.kommo.com/es/recursos/como-crear-un-salesbot/" at bounding box center [419, 178] width 102 height 13
click at [471, 176] on link "https://www.kommo.com/es/recursos/como-crear-un-salesbot/" at bounding box center [419, 178] width 102 height 13
